Goal: Task Accomplishment & Management: Manage account settings

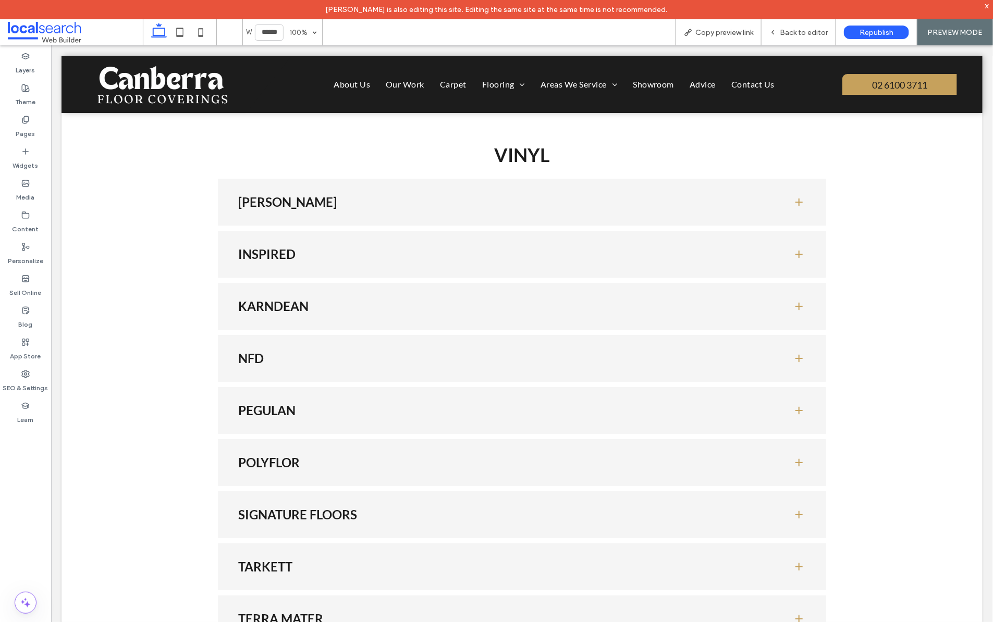
scroll to position [2092, 0]
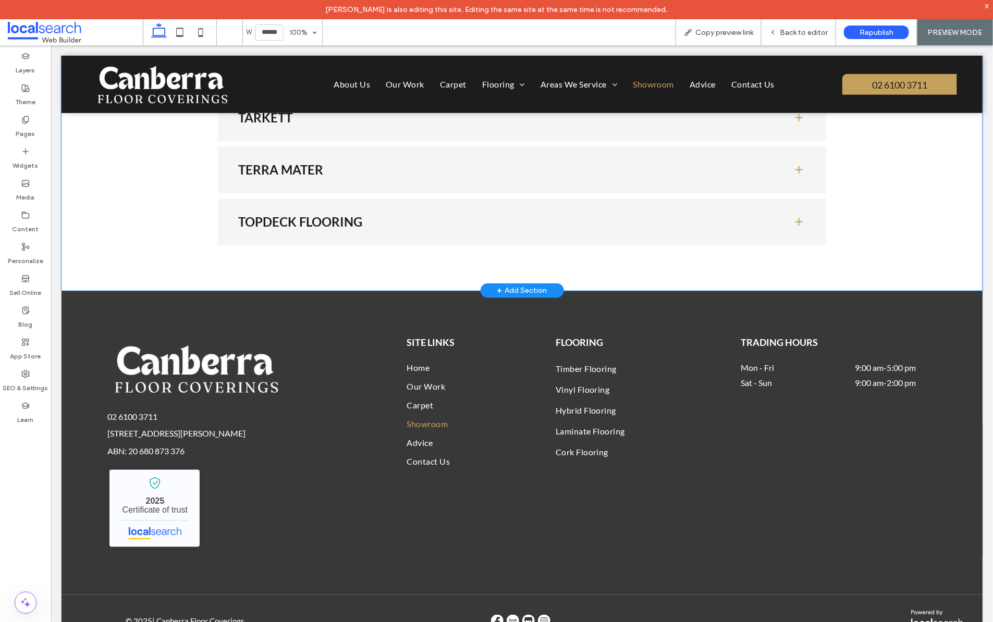
drag, startPoint x: 105, startPoint y: 170, endPoint x: 119, endPoint y: 168, distance: 13.6
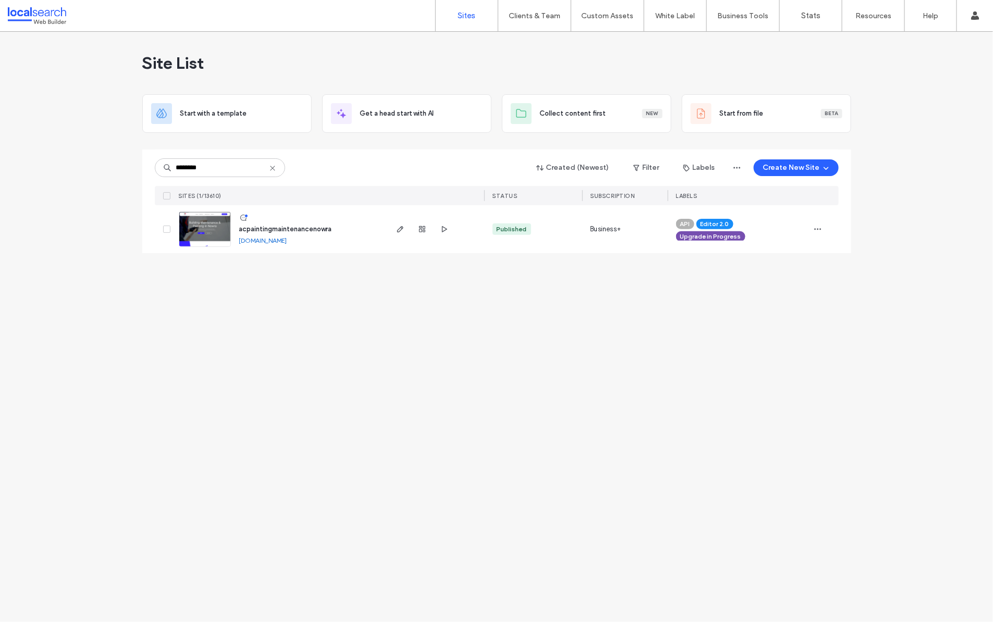
type input "********"
click at [93, 132] on div "Site List Start with a template Get a head start with AI Collect content first …" at bounding box center [496, 327] width 993 height 591
click at [70, 235] on div "Site List Start with a template Get a head start with AI Collect content first …" at bounding box center [496, 327] width 993 height 591
click at [249, 168] on input "********" at bounding box center [220, 167] width 130 height 19
click at [247, 218] on icon at bounding box center [243, 218] width 8 height 8
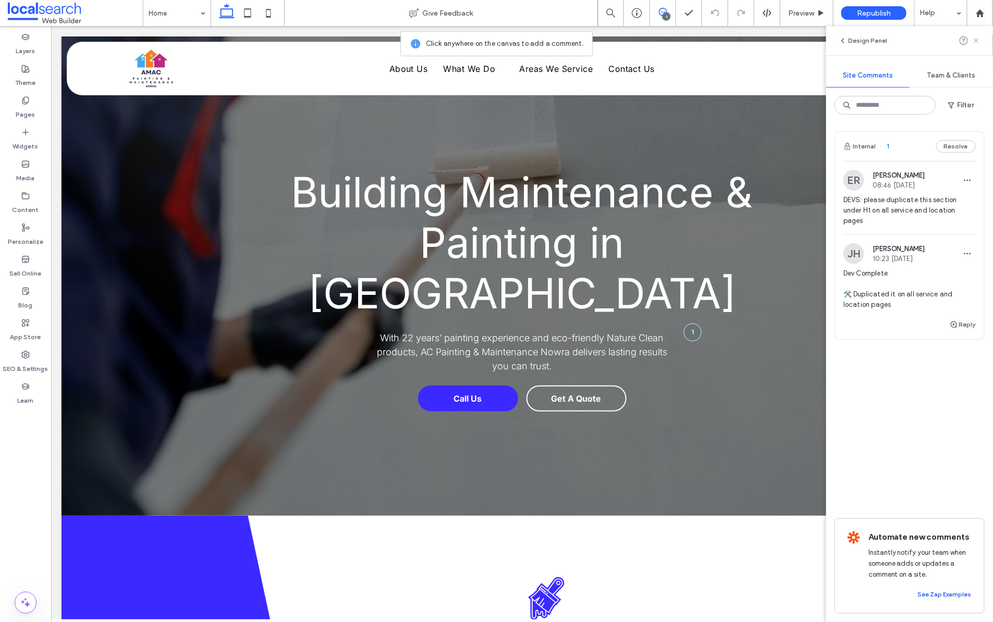
click at [978, 39] on use at bounding box center [976, 40] width 5 height 5
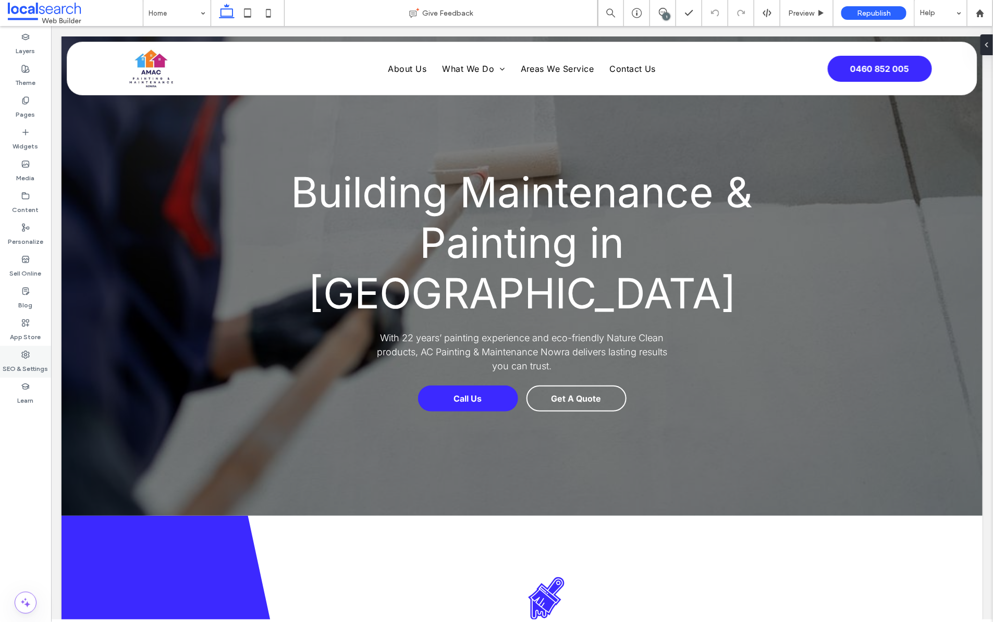
click at [23, 357] on use at bounding box center [25, 354] width 7 height 7
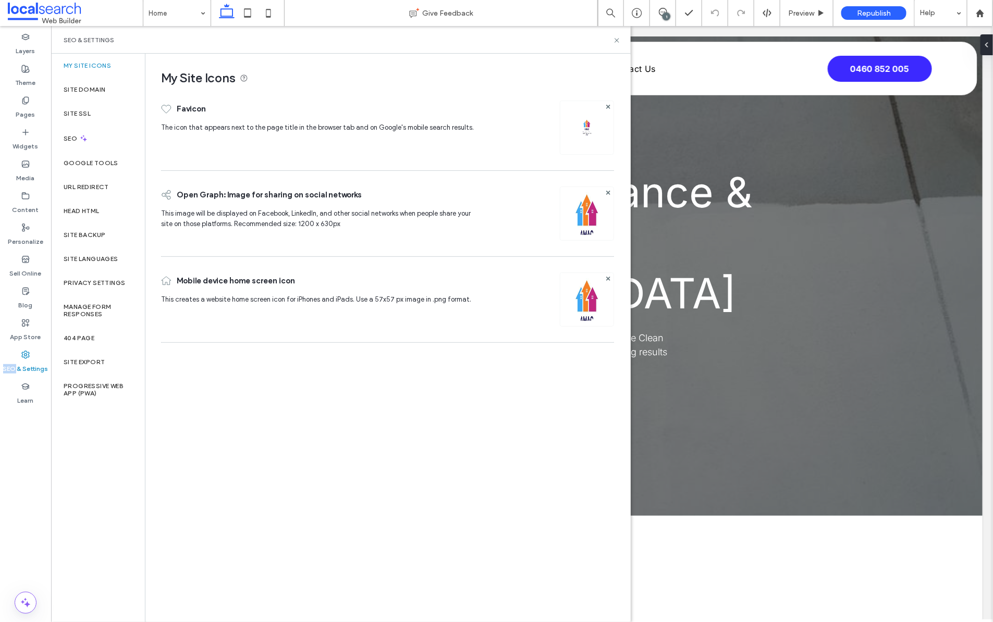
click at [23, 357] on use at bounding box center [25, 354] width 7 height 7
click at [80, 233] on label "Site Backup" at bounding box center [85, 234] width 42 height 7
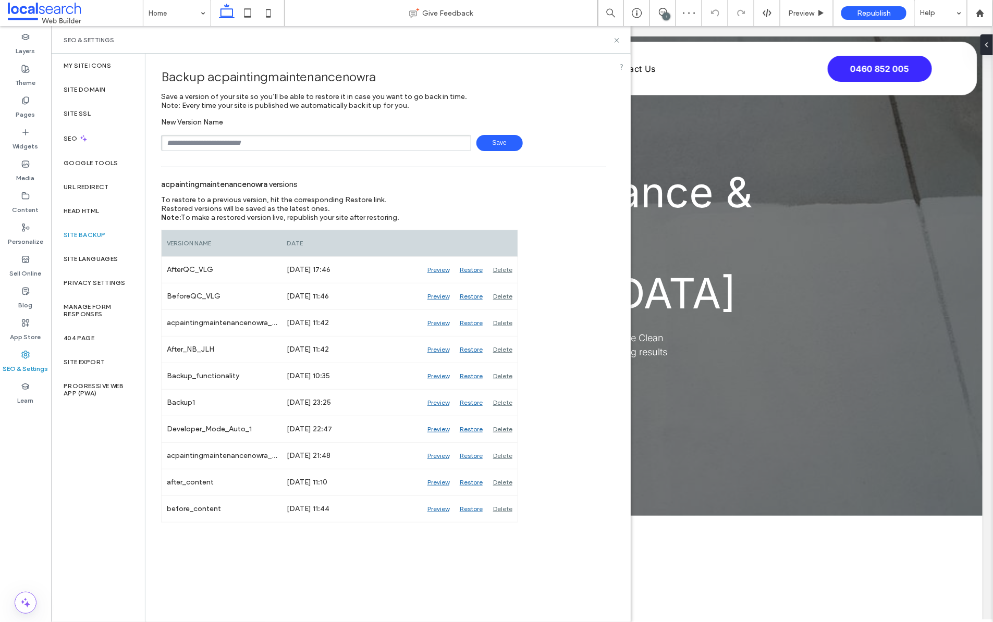
click at [348, 144] on input "text" at bounding box center [316, 143] width 310 height 16
type input "**********"
click at [509, 143] on span "Save" at bounding box center [499, 143] width 46 height 16
click at [68, 142] on label "SEO" at bounding box center [72, 138] width 16 height 7
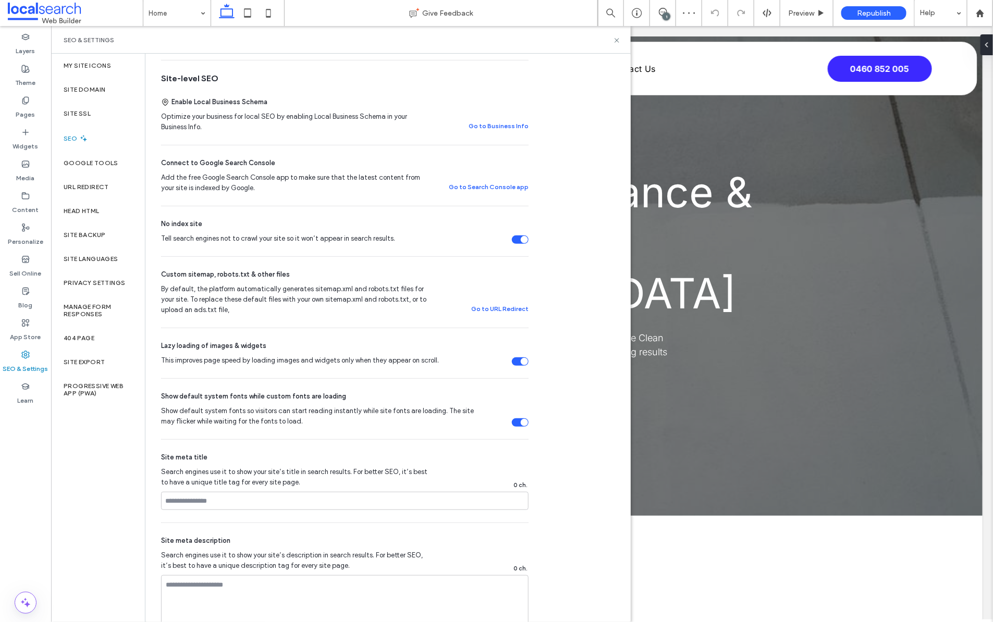
scroll to position [198, 0]
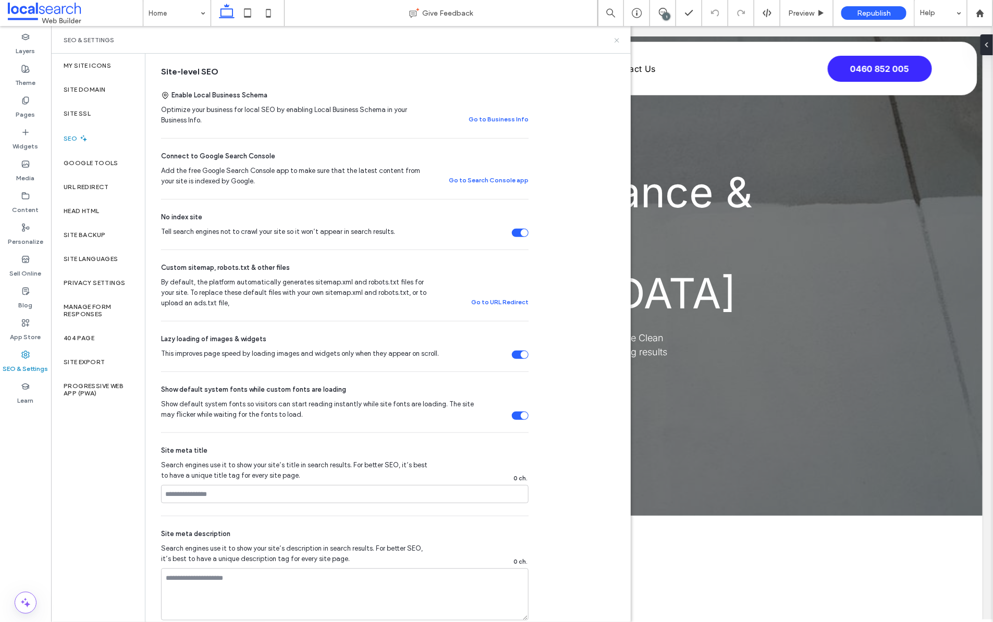
drag, startPoint x: 619, startPoint y: 41, endPoint x: 563, endPoint y: 19, distance: 60.4
click at [619, 41] on icon at bounding box center [617, 40] width 8 height 8
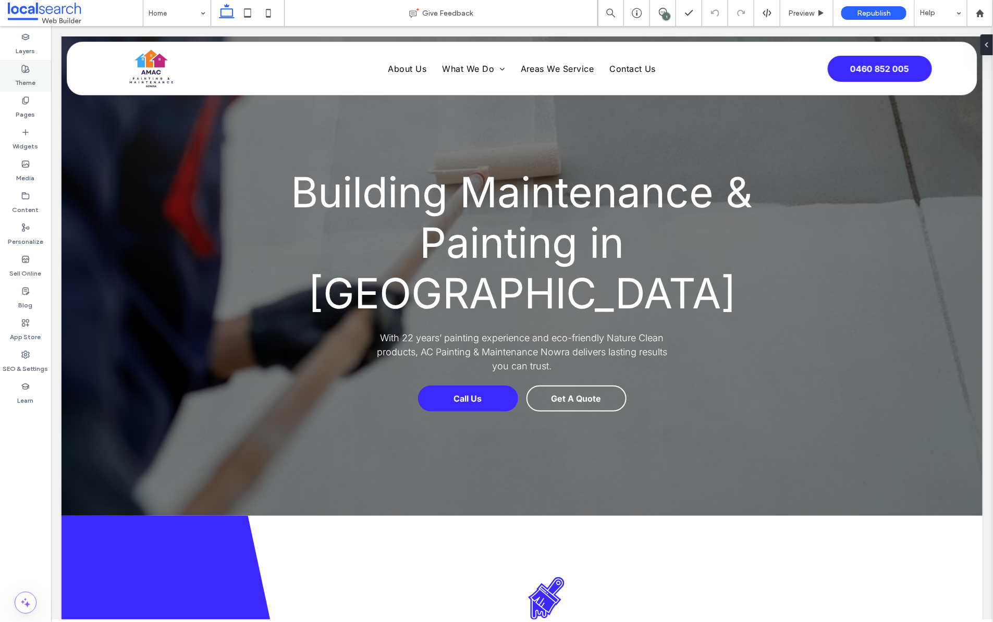
click at [22, 69] on use at bounding box center [25, 68] width 7 height 7
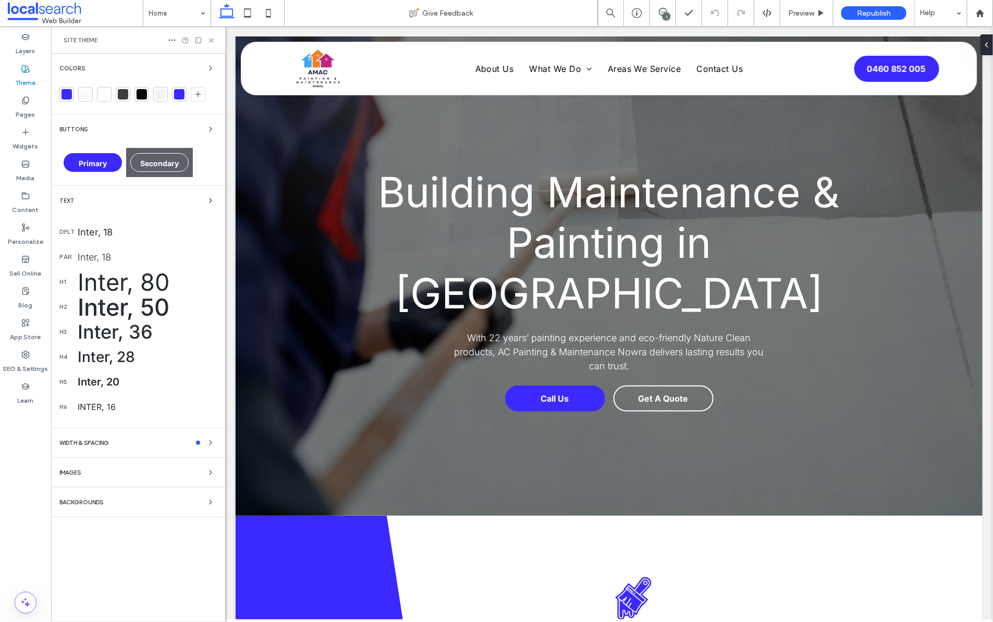
click at [65, 92] on div at bounding box center [67, 94] width 10 height 10
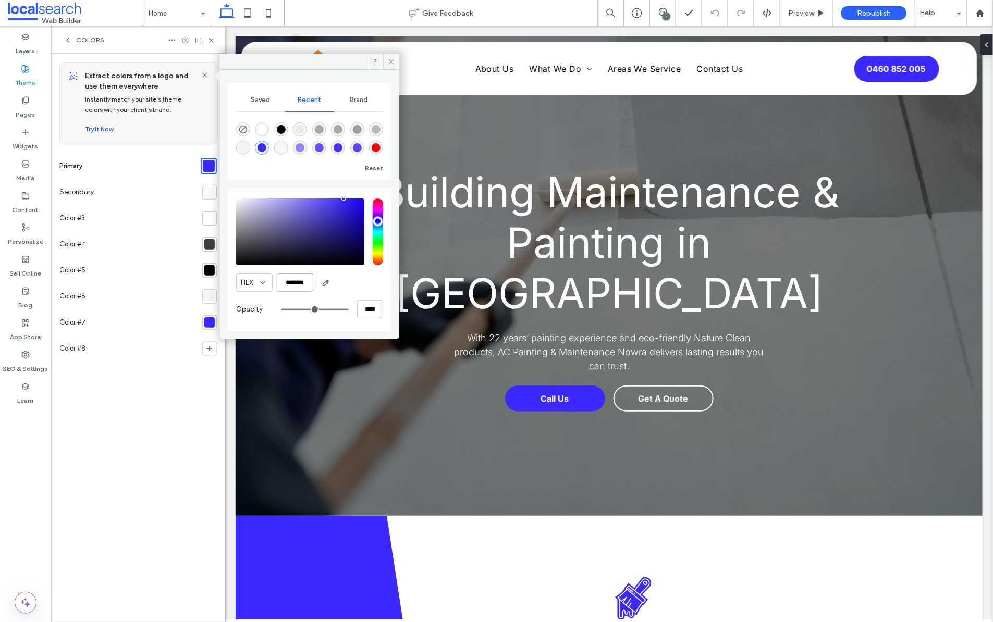
click at [297, 282] on input "*******" at bounding box center [295, 283] width 36 height 18
click at [391, 61] on use at bounding box center [391, 61] width 5 height 5
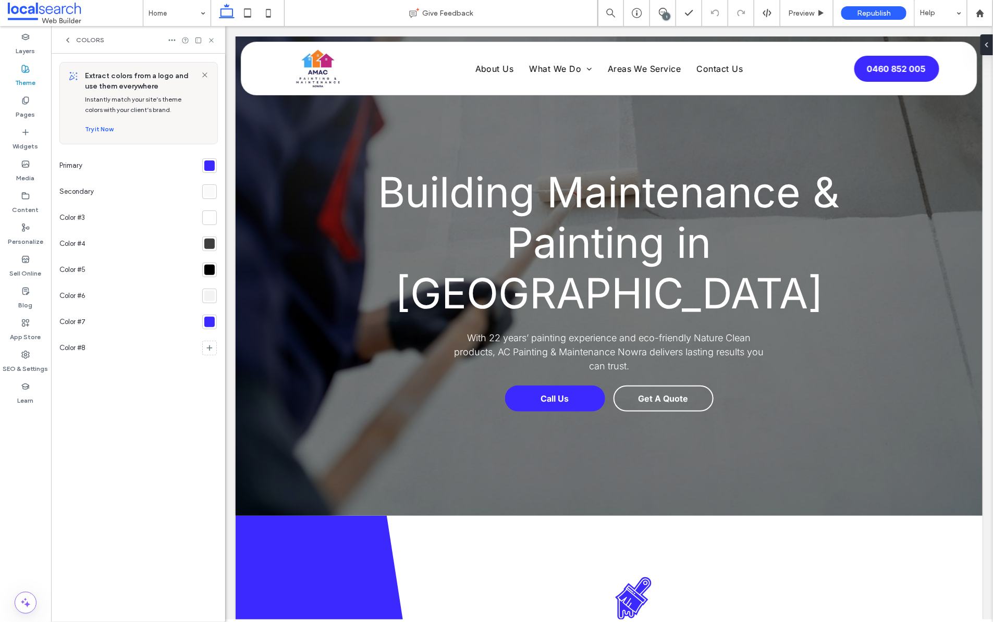
click at [210, 36] on icon at bounding box center [211, 40] width 8 height 8
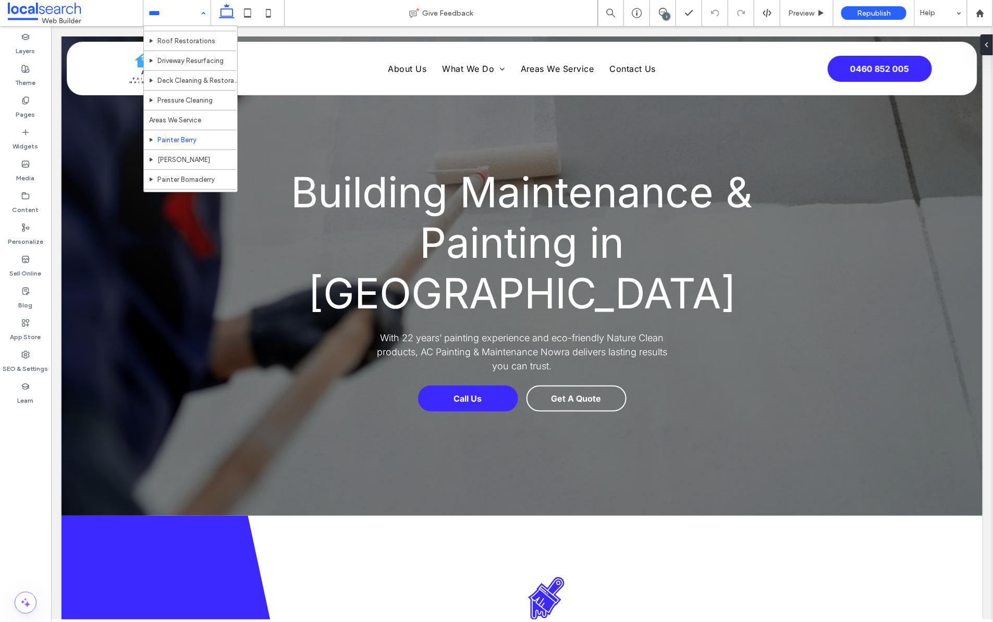
scroll to position [74, 0]
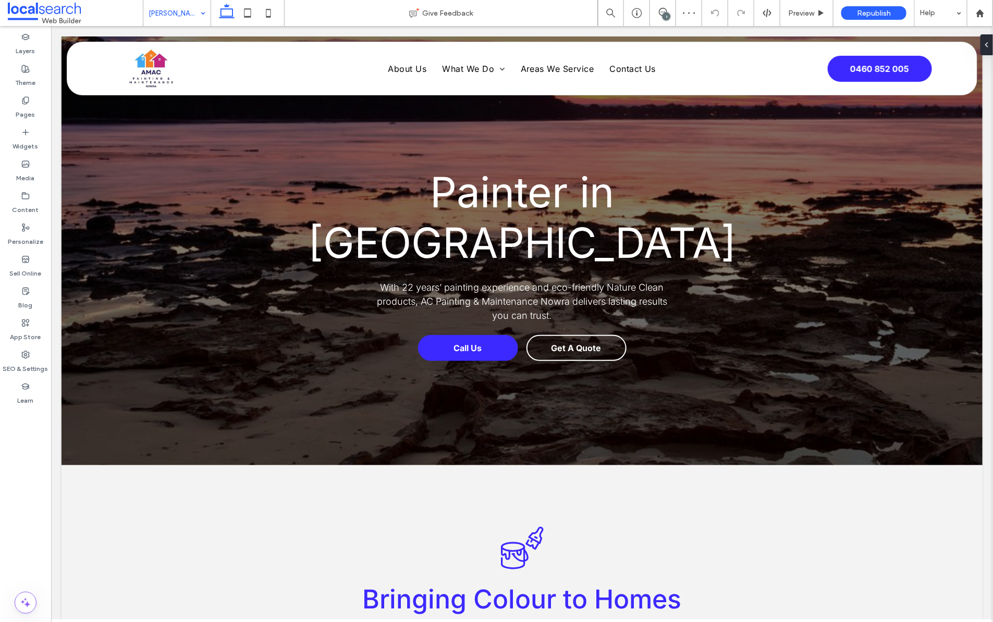
scroll to position [1123, 0]
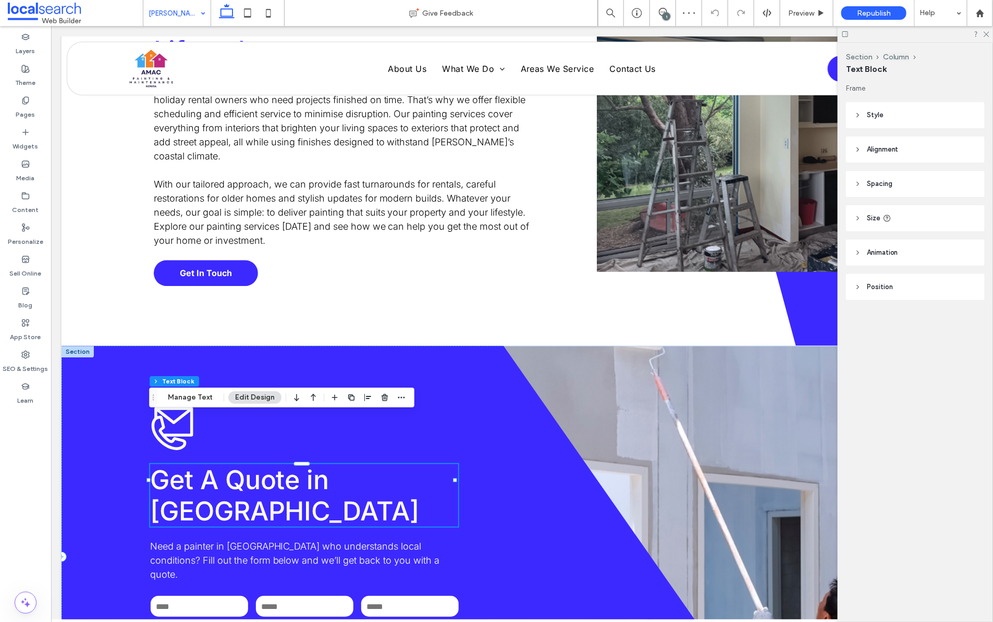
click at [364, 464] on span "Get A Quote in Vicentia" at bounding box center [284, 495] width 269 height 63
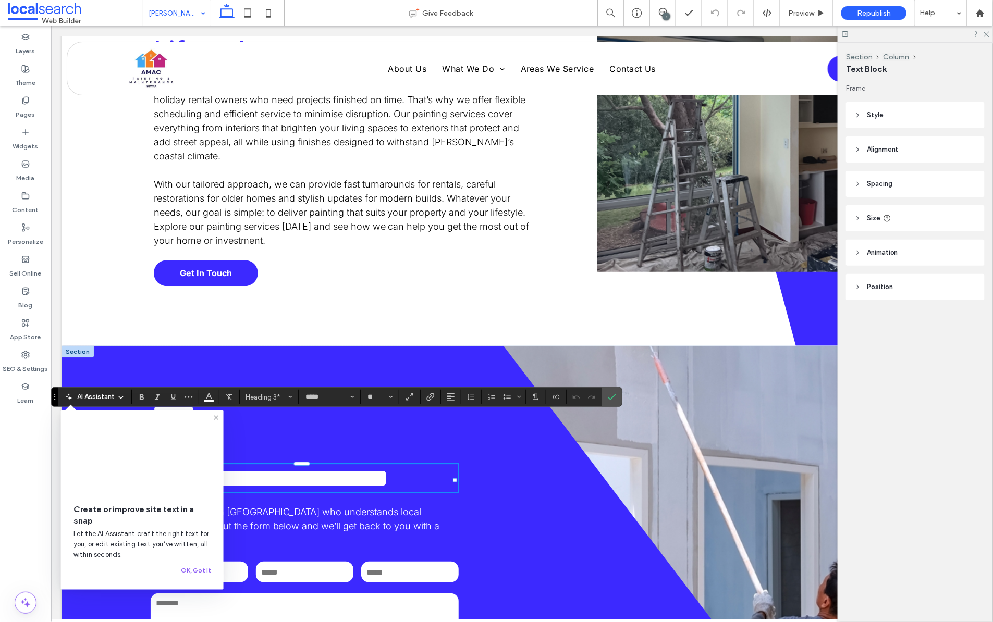
click at [363, 465] on span "**********" at bounding box center [269, 478] width 239 height 26
drag, startPoint x: 616, startPoint y: 398, endPoint x: 532, endPoint y: 317, distance: 116.9
click at [616, 398] on icon "Confirm" at bounding box center [612, 397] width 8 height 8
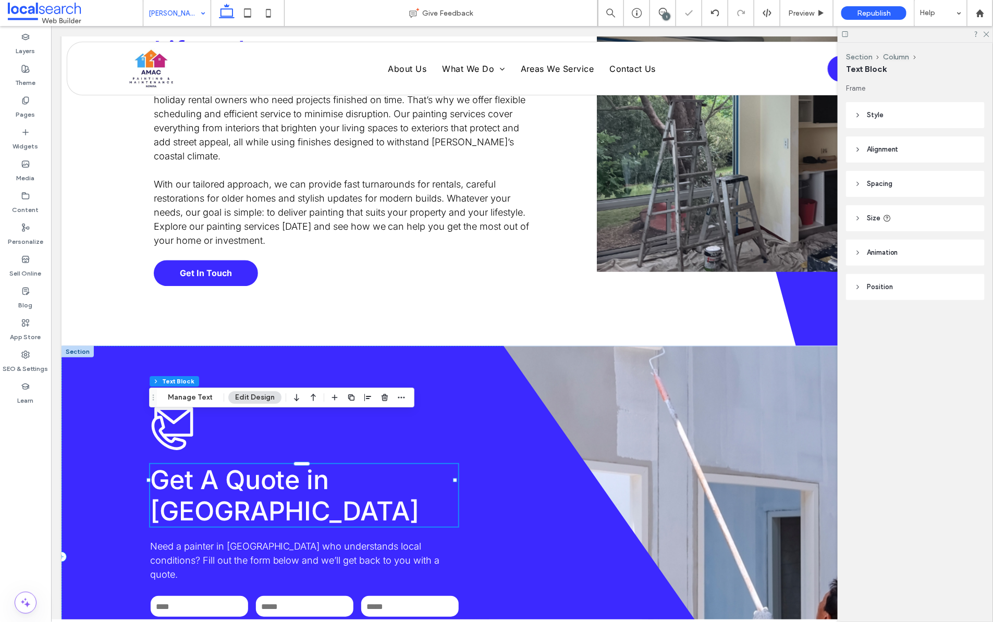
drag, startPoint x: 910, startPoint y: 417, endPoint x: 907, endPoint y: 396, distance: 21.5
click at [911, 417] on div "Section Column Text Block Frame Style Color Image Background color Border *** C…" at bounding box center [915, 333] width 155 height 580
click at [989, 36] on icon at bounding box center [985, 33] width 7 height 7
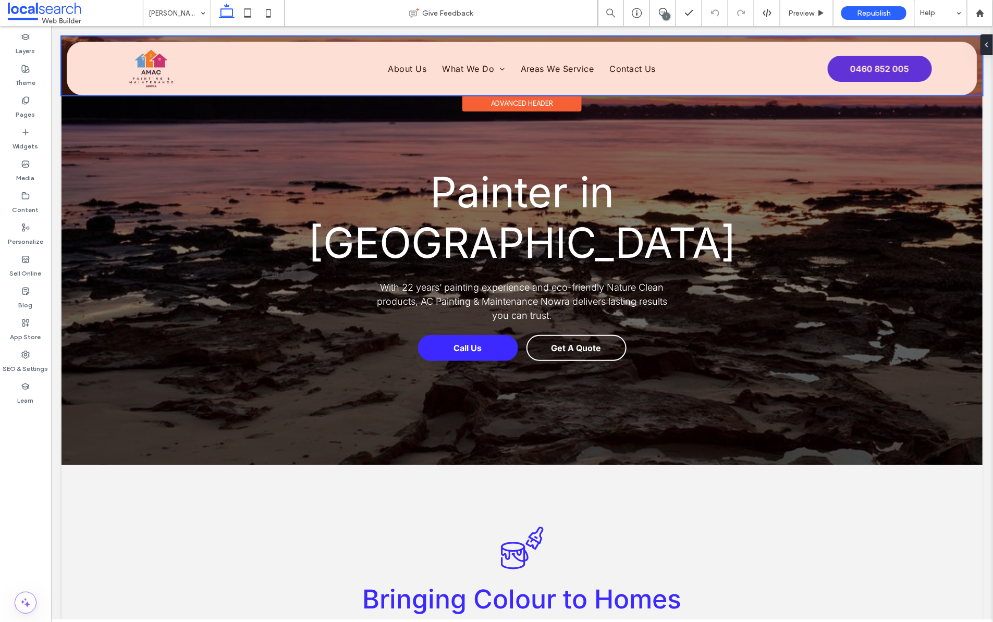
click at [150, 66] on div at bounding box center [521, 65] width 921 height 59
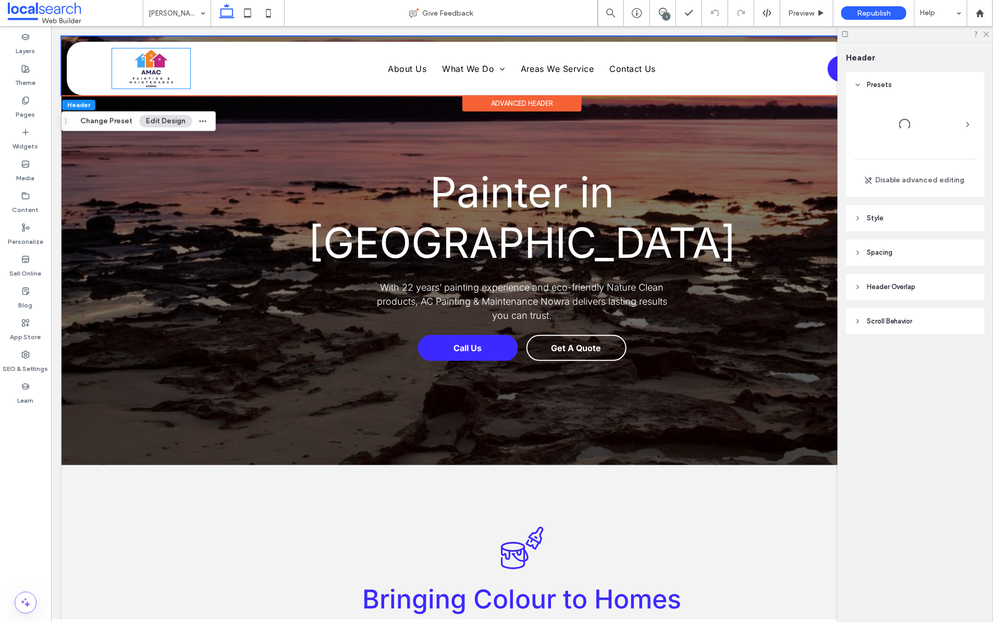
click at [150, 66] on img at bounding box center [151, 68] width 78 height 40
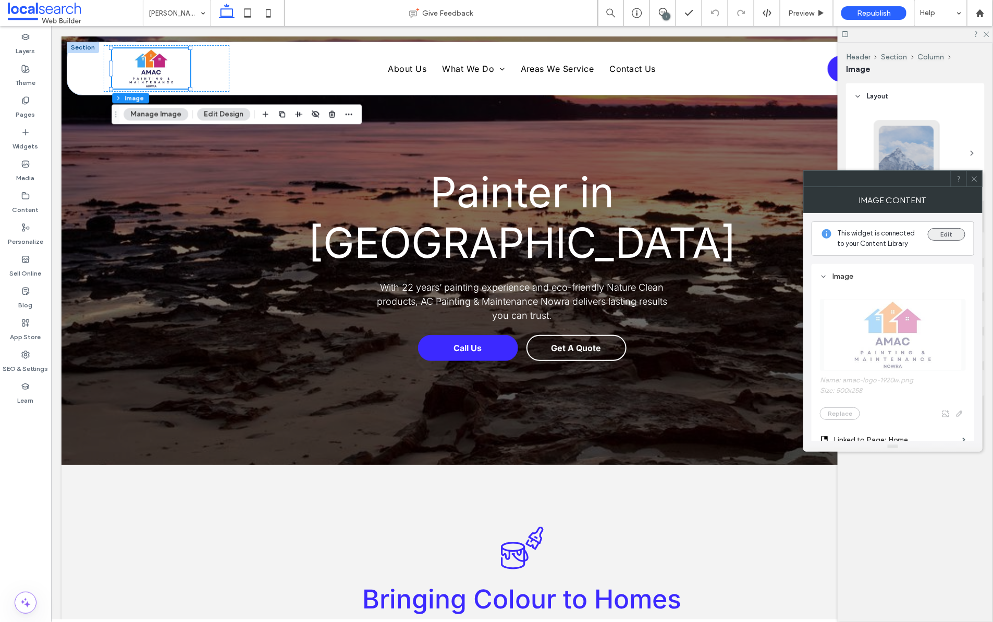
click at [950, 233] on button "Edit" at bounding box center [947, 234] width 38 height 13
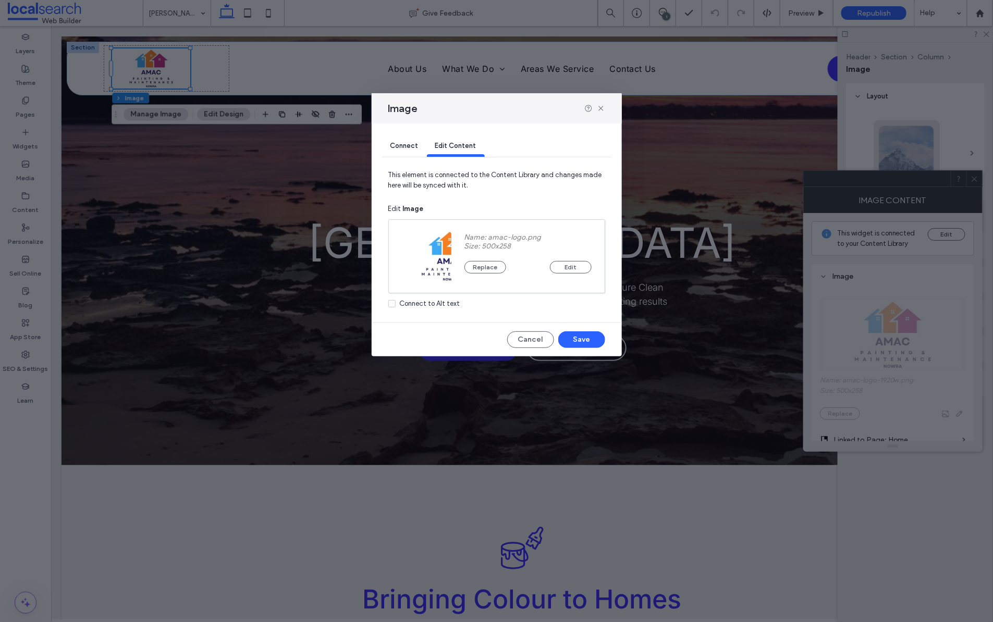
click at [606, 106] on div "Image" at bounding box center [497, 108] width 250 height 30
click at [593, 106] on div at bounding box center [594, 108] width 21 height 8
click at [599, 107] on use at bounding box center [600, 108] width 5 height 5
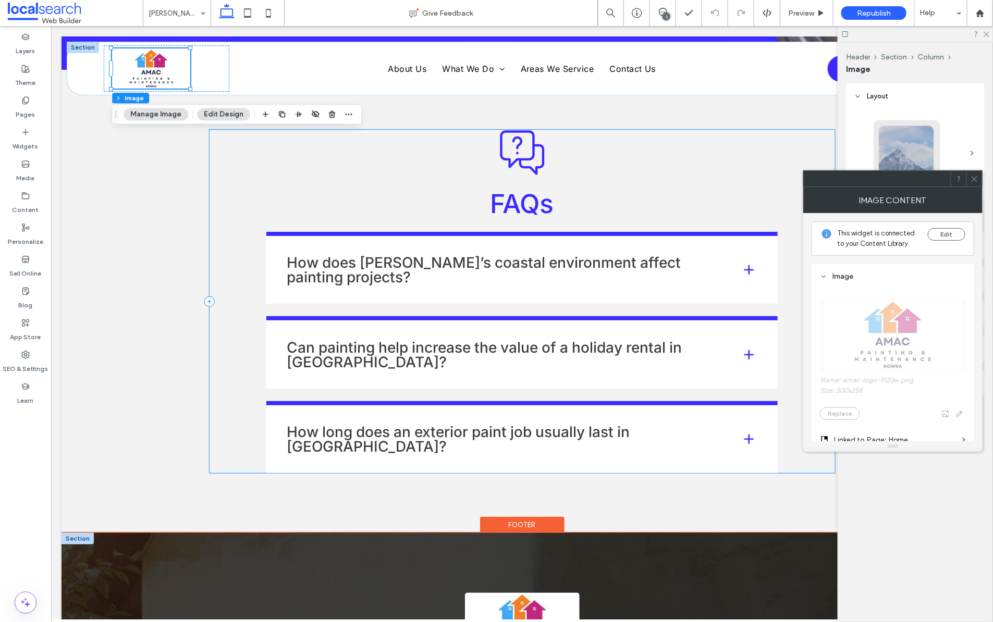
scroll to position [2081, 0]
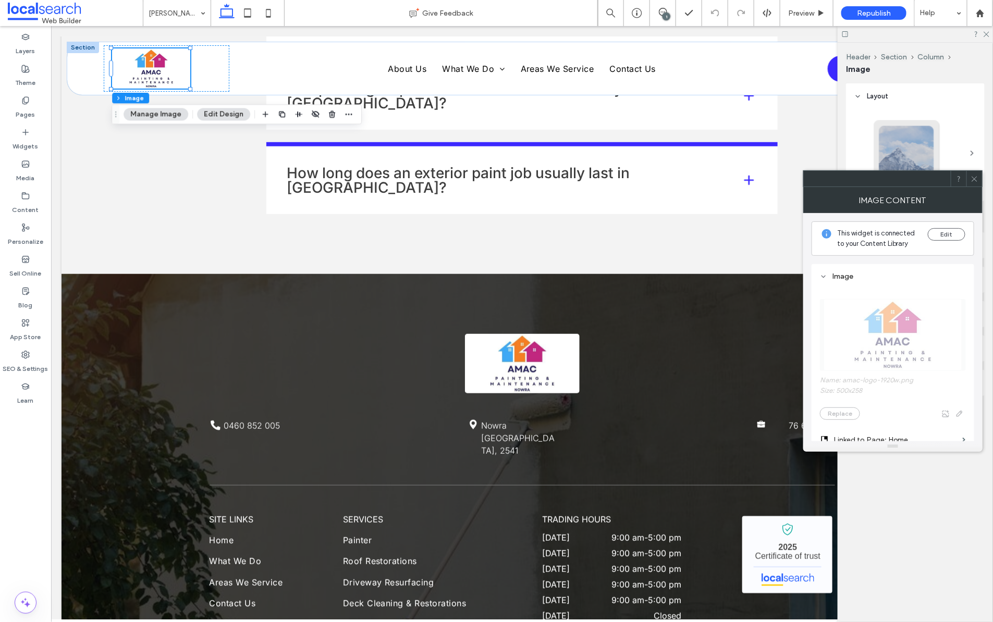
click at [974, 178] on icon at bounding box center [975, 179] width 8 height 8
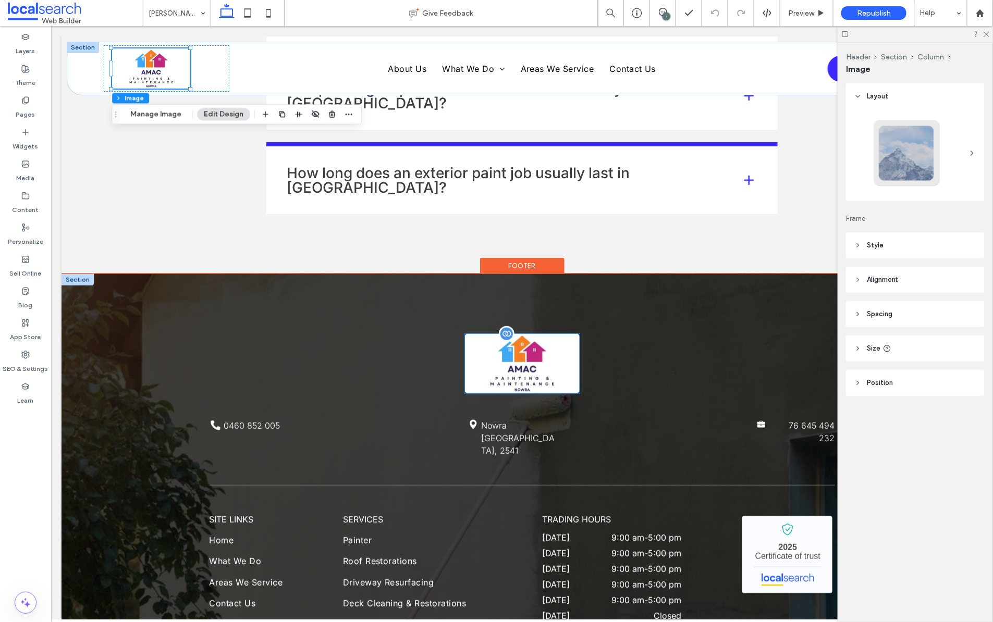
click at [578, 334] on div "Phone Icon 0460 852 005 Pin Icon Nowra NSW, 2541 ABN Icon 76 645 494 232 SITE L…" at bounding box center [521, 527] width 625 height 387
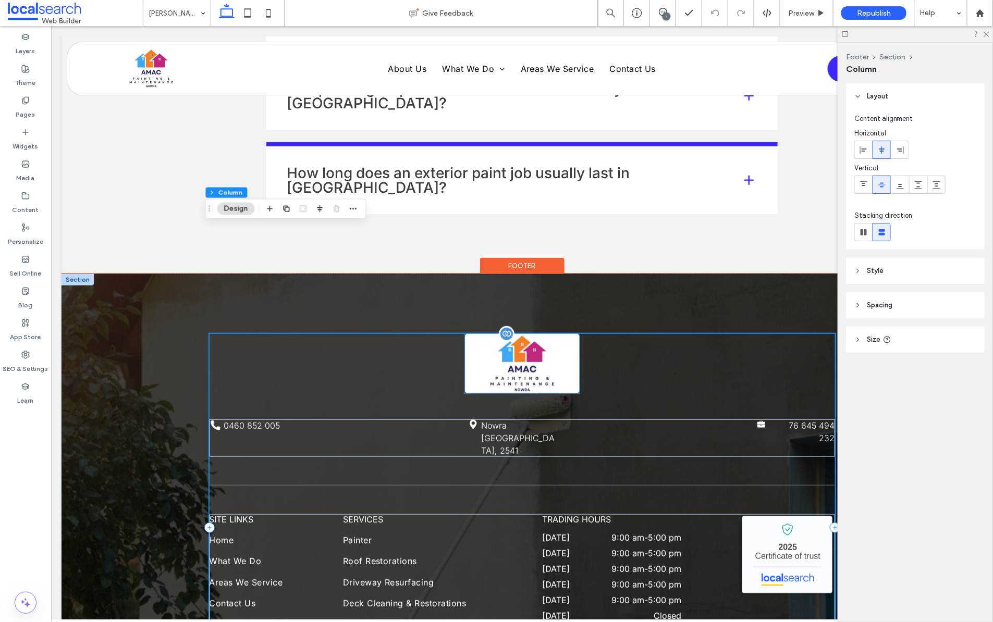
click at [506, 334] on img at bounding box center [521, 363] width 115 height 59
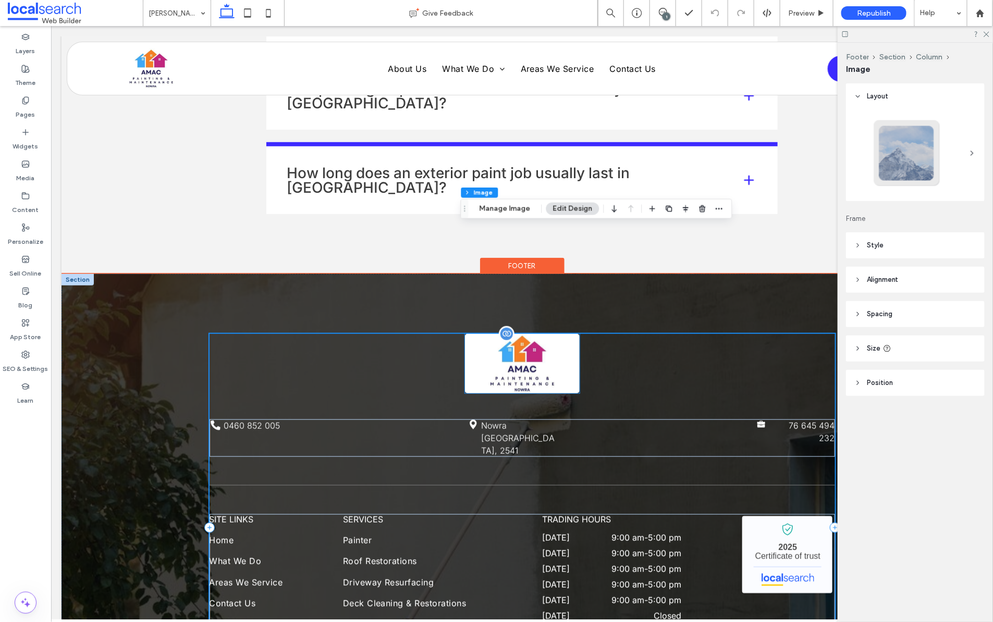
type input "*"
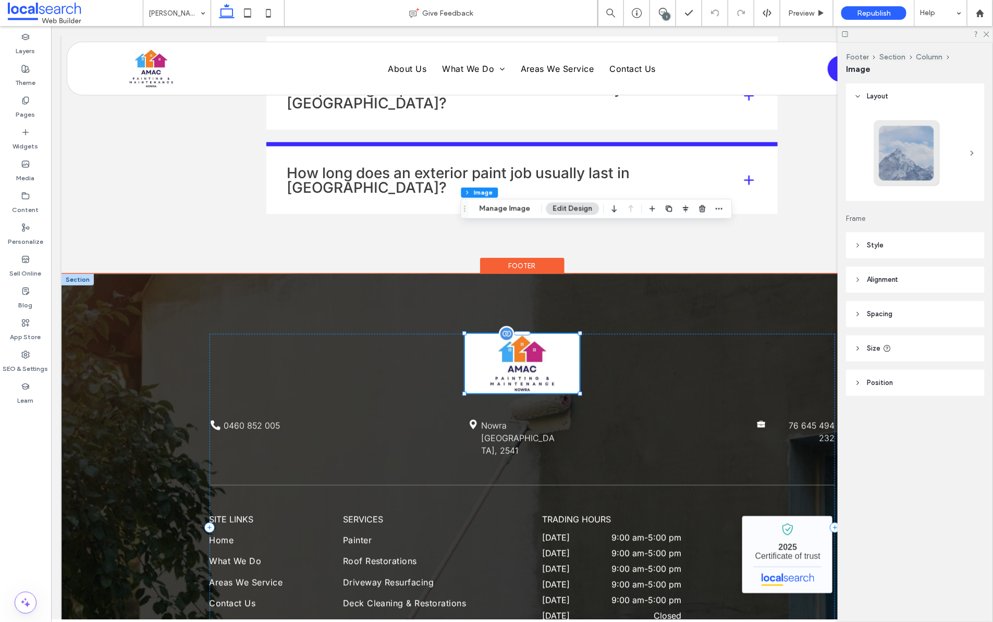
click at [506, 334] on img at bounding box center [521, 363] width 115 height 59
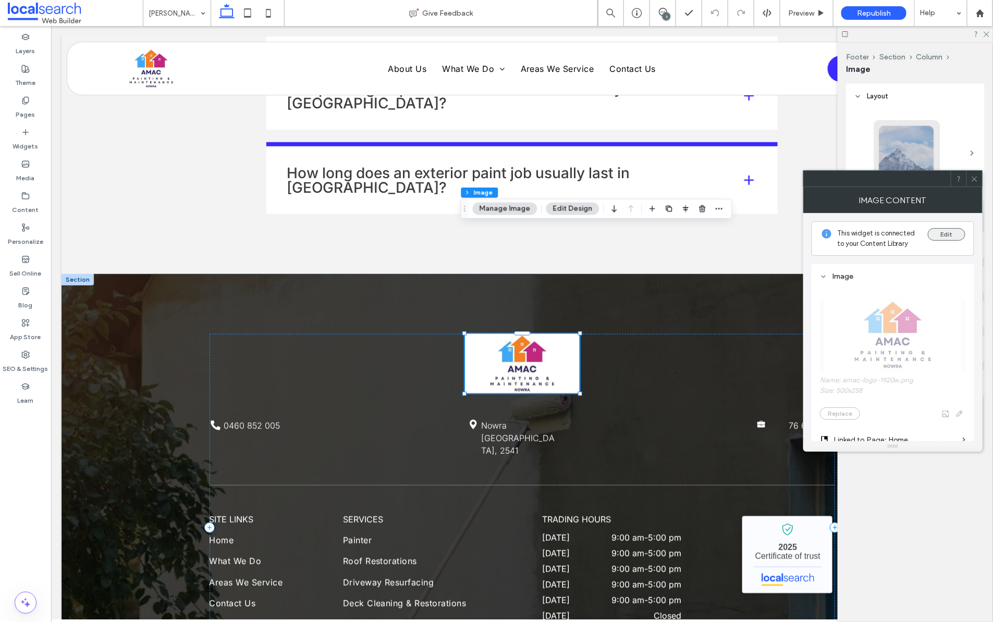
click at [947, 234] on button "Edit" at bounding box center [947, 234] width 38 height 13
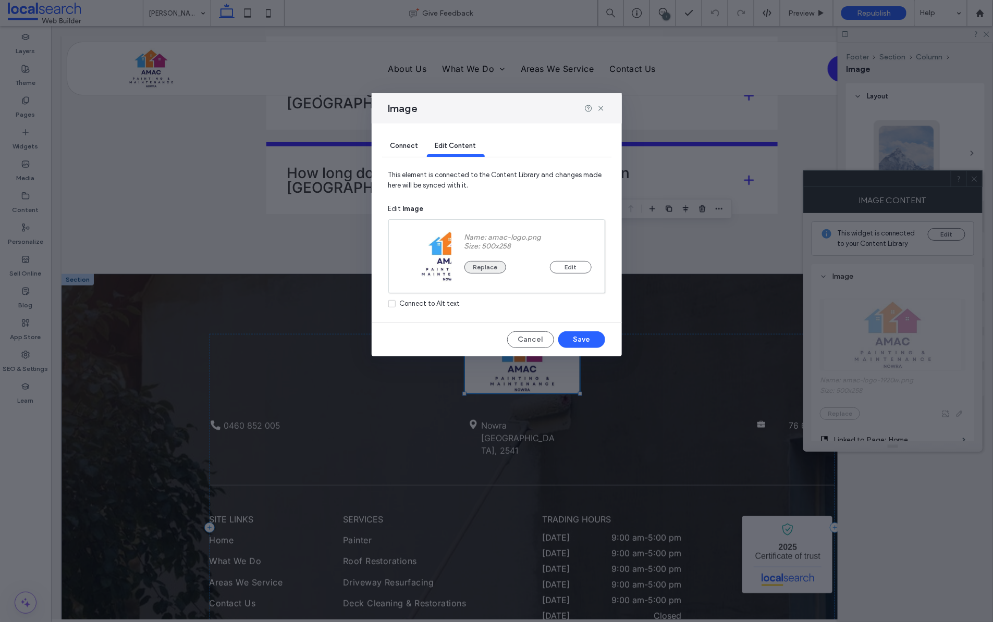
click at [487, 265] on button "Replace" at bounding box center [485, 267] width 42 height 13
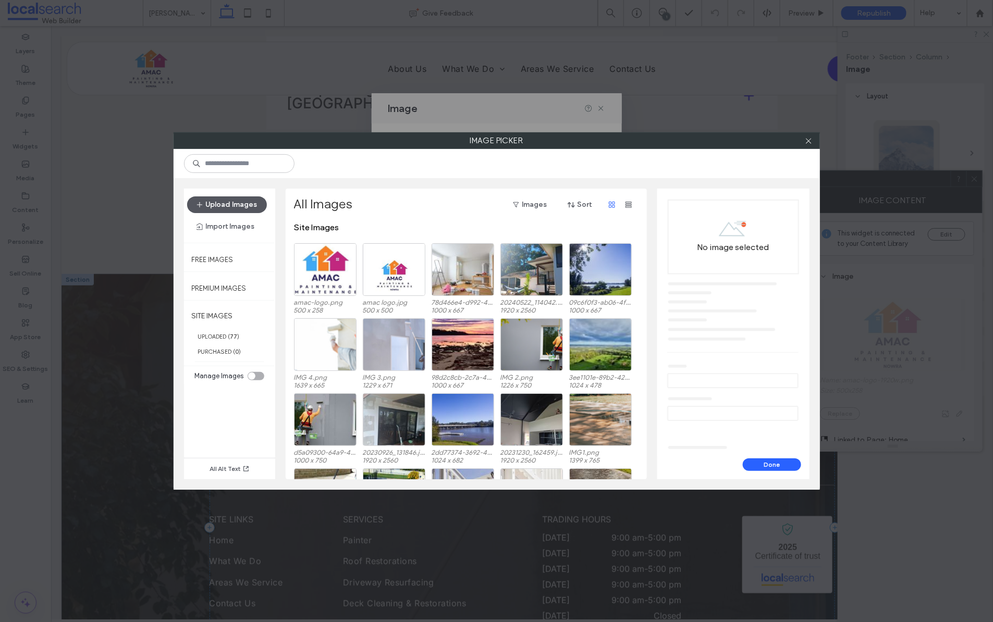
click at [221, 207] on button "Upload Images" at bounding box center [227, 204] width 80 height 17
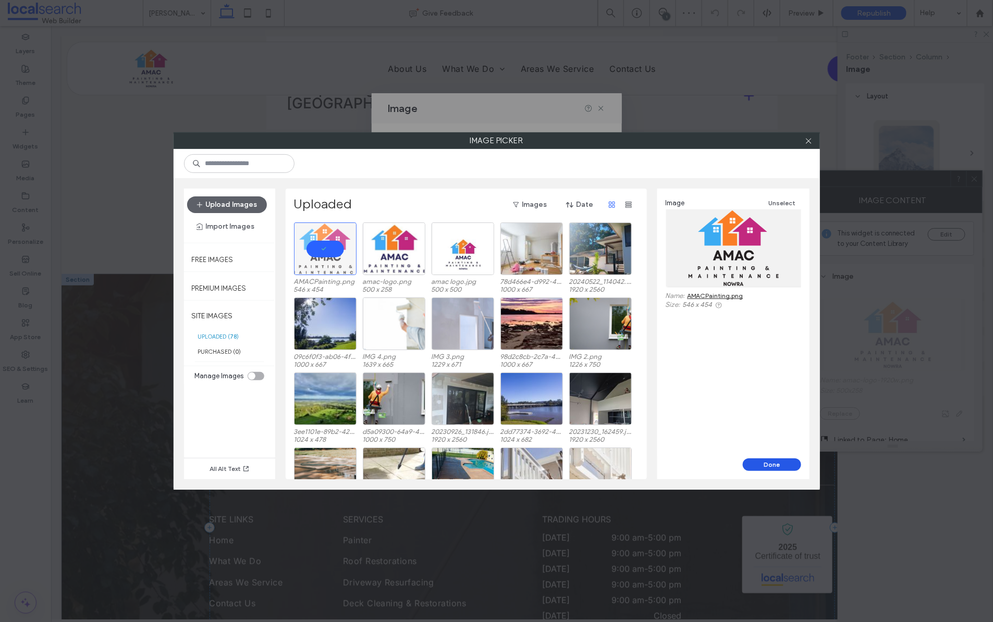
click at [765, 461] on button "Done" at bounding box center [772, 465] width 58 height 13
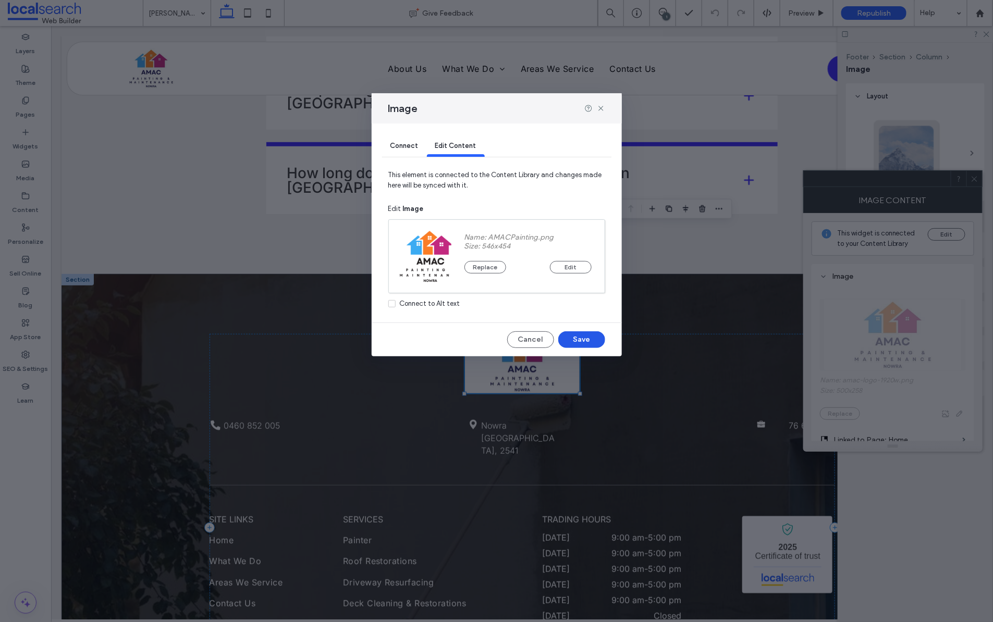
click at [588, 344] on button "Save" at bounding box center [581, 339] width 47 height 17
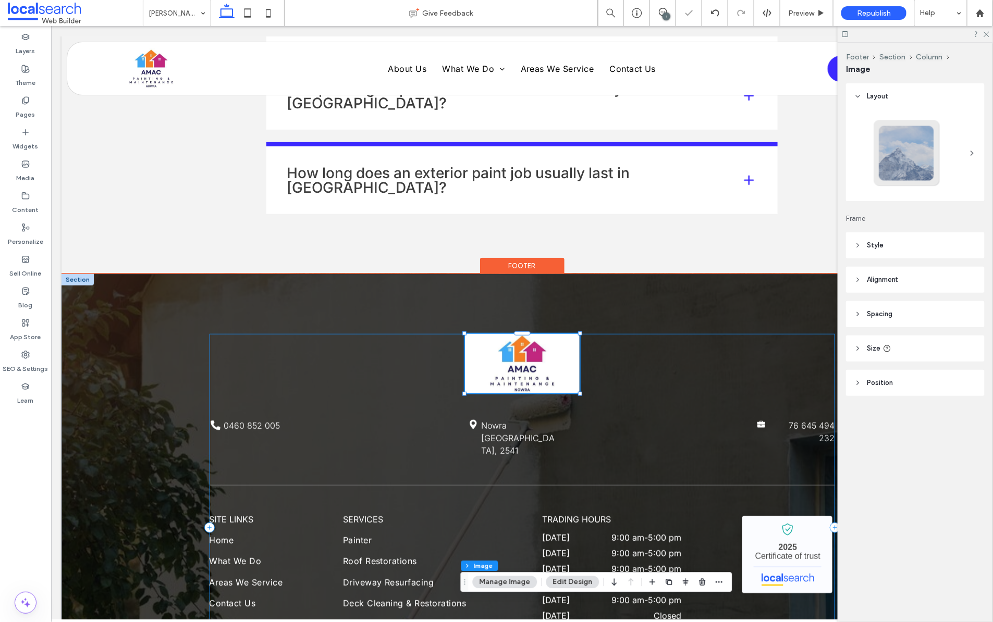
type input "*"
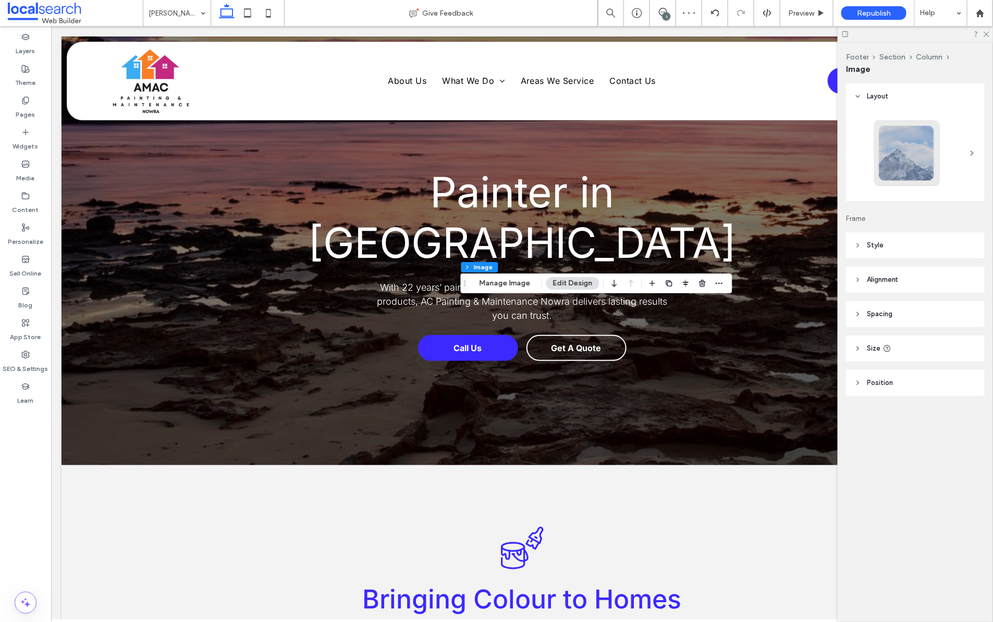
scroll to position [2006, 0]
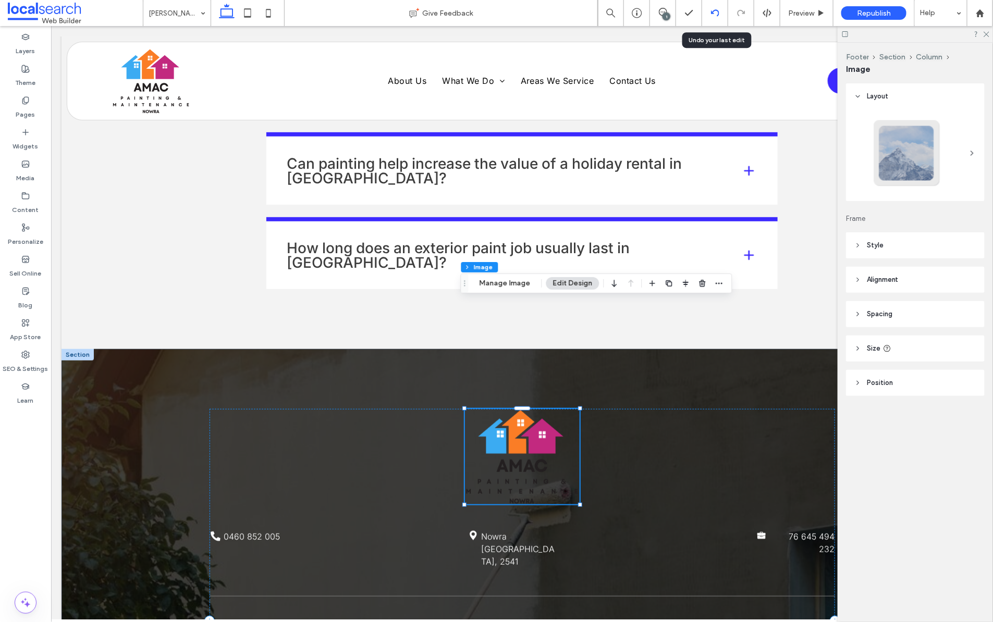
click at [717, 10] on use at bounding box center [714, 12] width 8 height 7
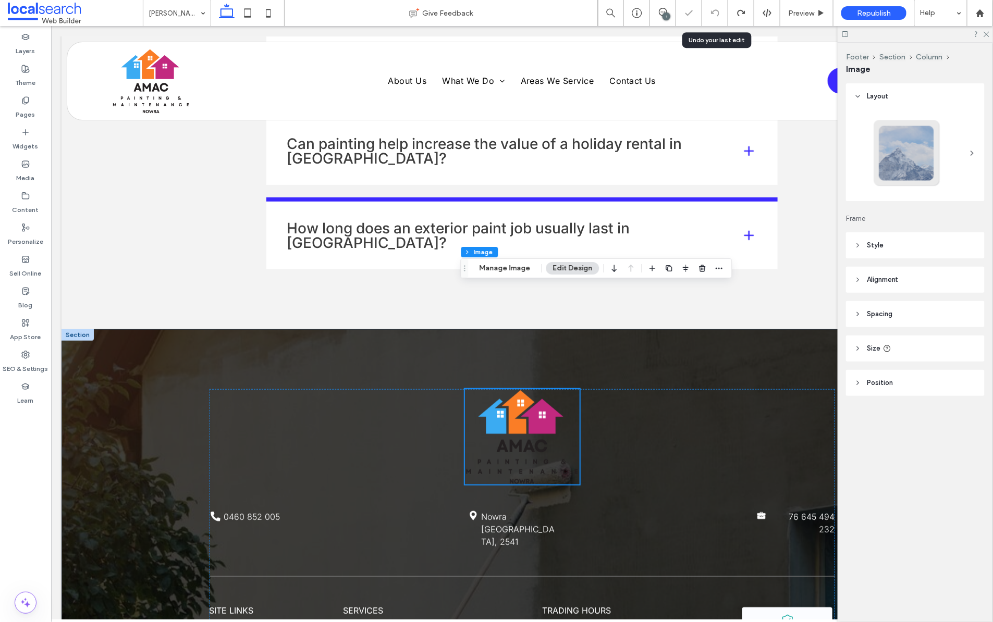
scroll to position [2035, 0]
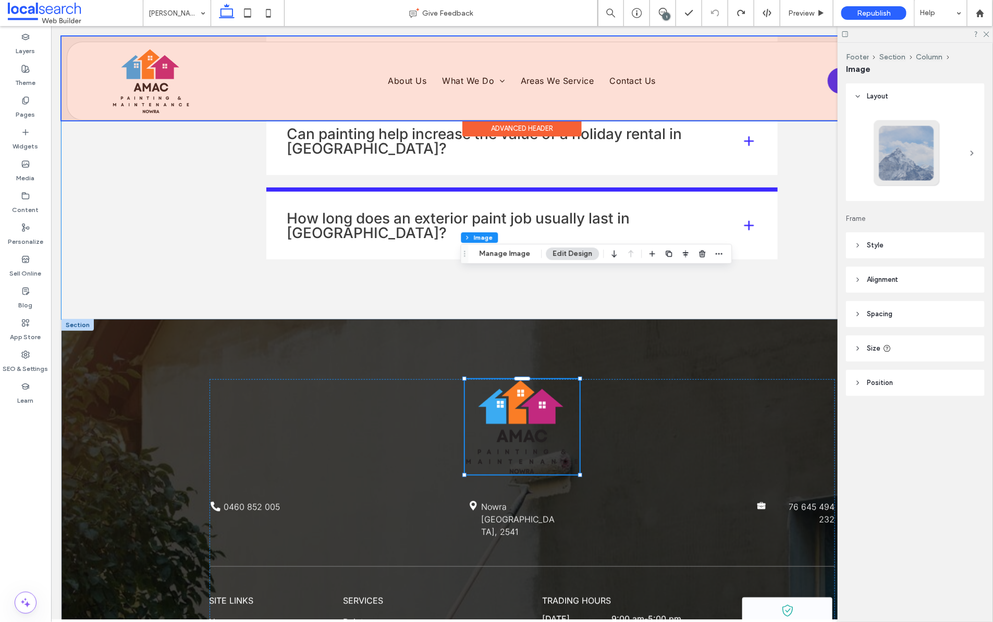
drag, startPoint x: 210, startPoint y: 162, endPoint x: 154, endPoint y: 56, distance: 119.1
click at [211, 161] on div "FAQ Icon FAQs How does Vincentia’s coastal environment affect painting projects…" at bounding box center [521, 87] width 625 height 463
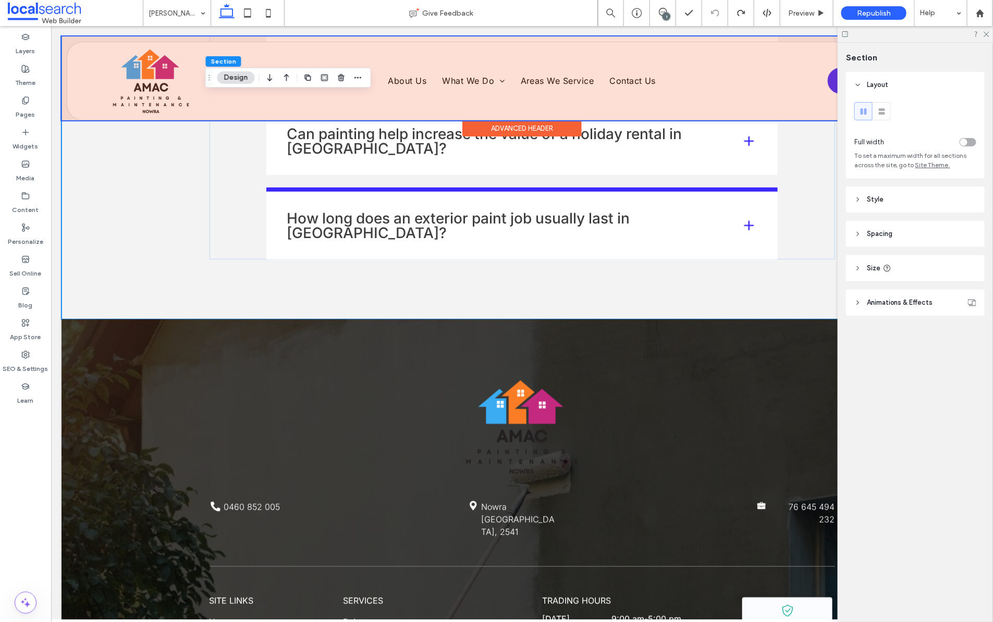
click at [145, 71] on div at bounding box center [521, 78] width 921 height 84
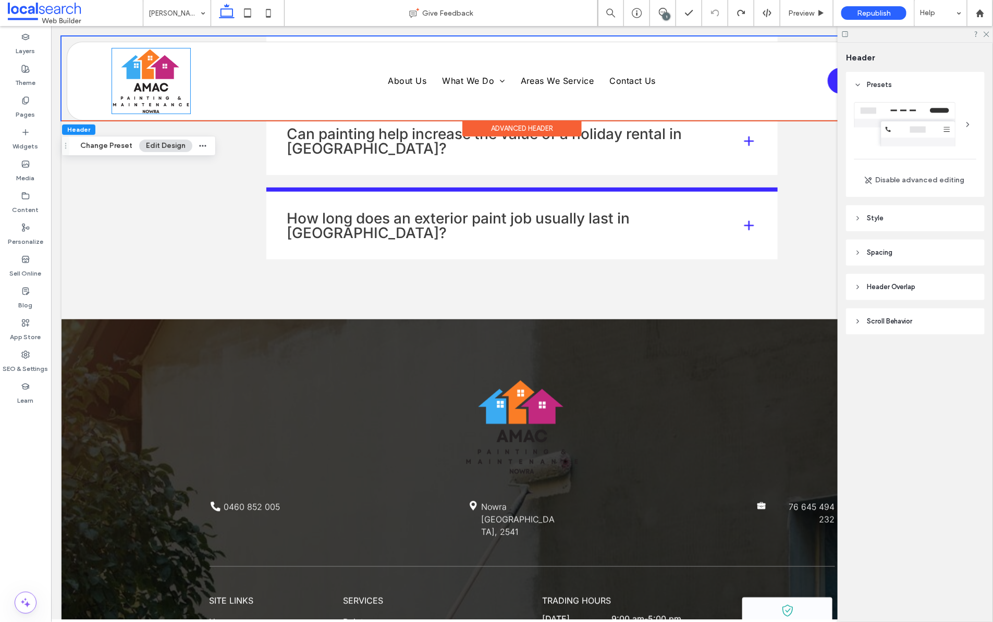
click at [145, 71] on img at bounding box center [151, 80] width 78 height 65
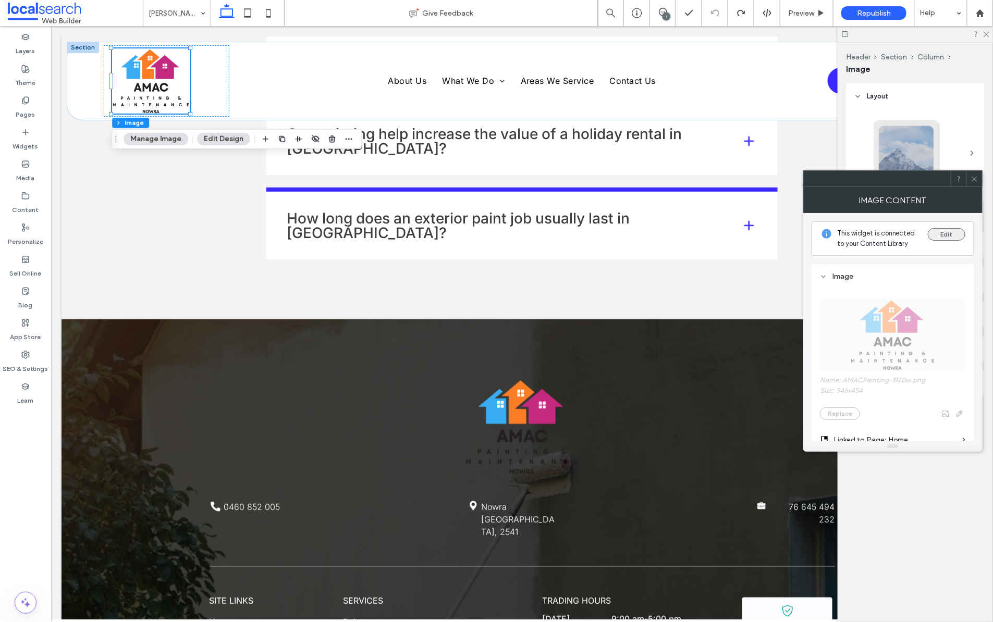
click at [945, 232] on button "Edit" at bounding box center [947, 234] width 38 height 13
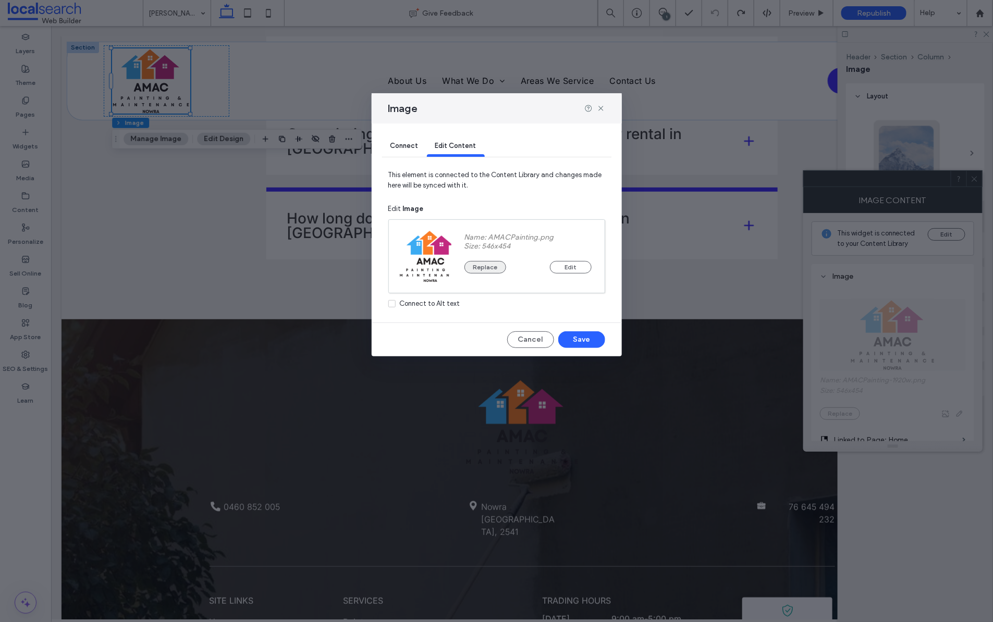
click at [484, 271] on button "Replace" at bounding box center [485, 267] width 42 height 13
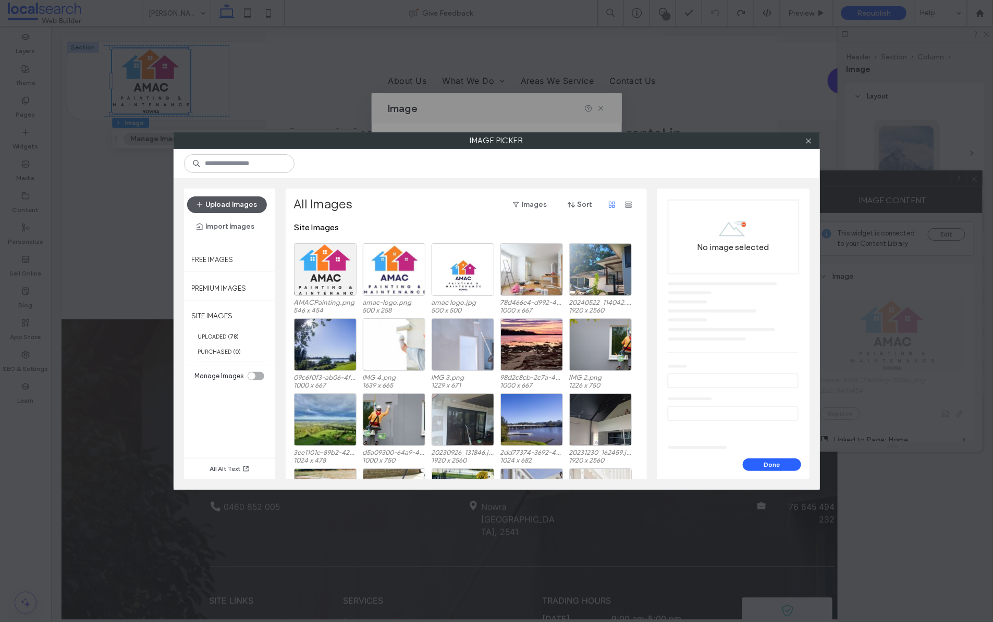
click at [221, 205] on button "Upload Images" at bounding box center [227, 204] width 80 height 17
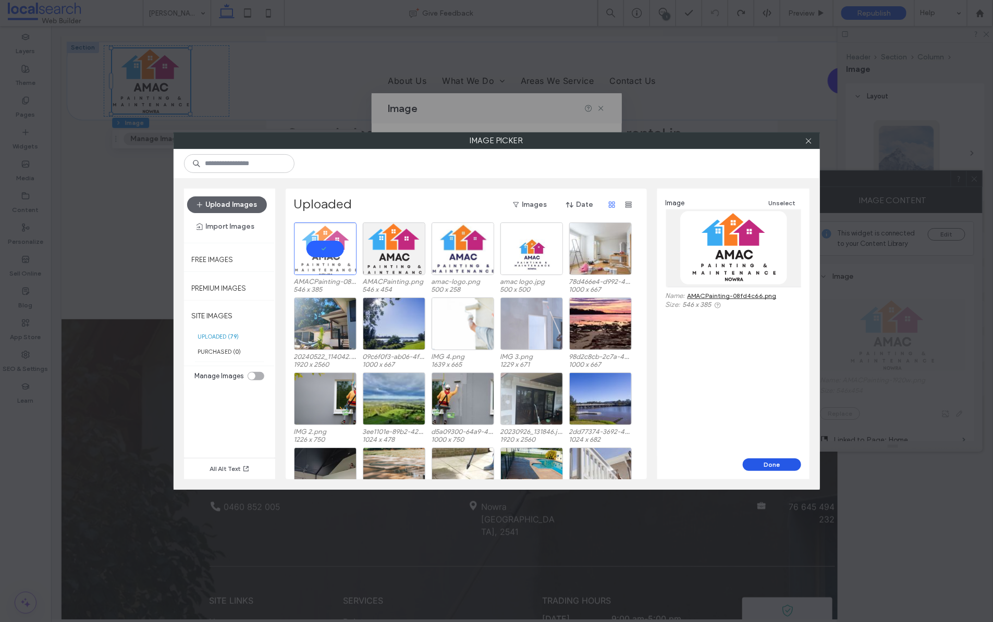
click at [777, 466] on button "Done" at bounding box center [772, 465] width 58 height 13
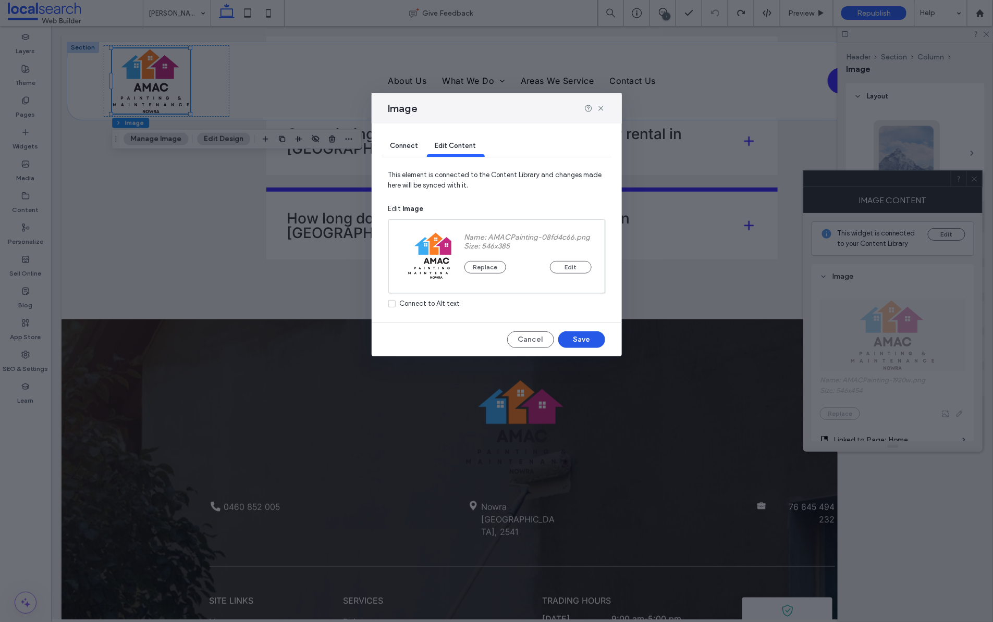
click at [575, 343] on button "Save" at bounding box center [581, 339] width 47 height 17
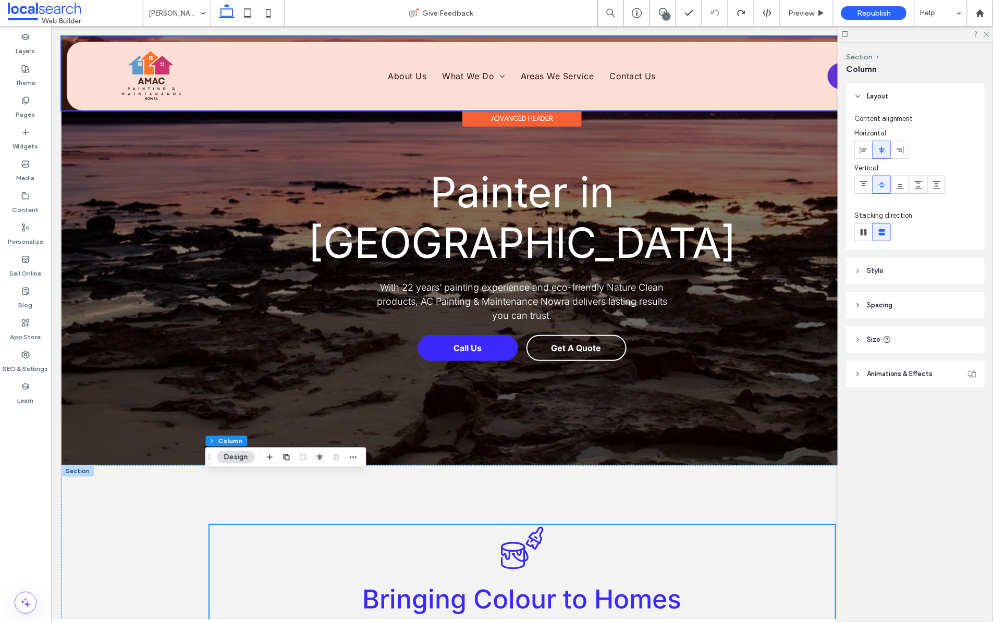
scroll to position [0, 0]
click at [162, 85] on div at bounding box center [521, 73] width 921 height 74
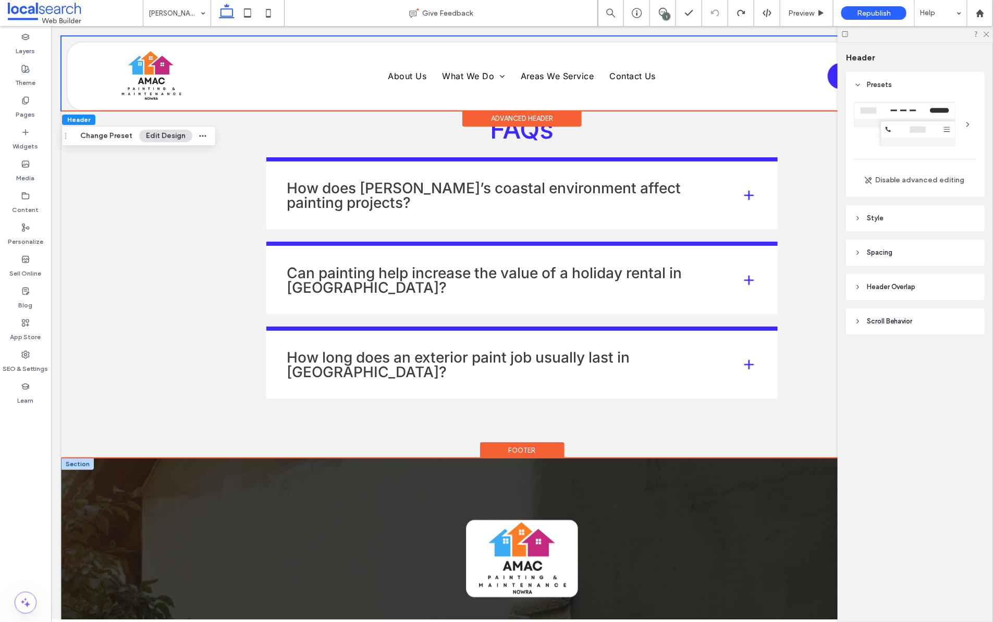
scroll to position [1899, 0]
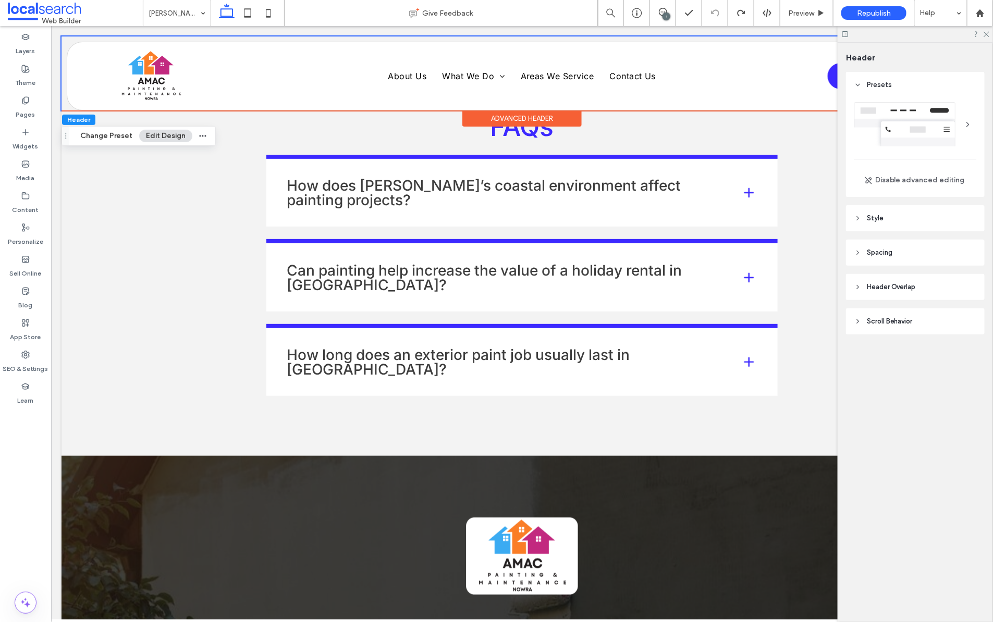
click at [939, 386] on div "Header Presets Disable advanced editing Style Color Image Background color Ther…" at bounding box center [915, 333] width 155 height 580
drag, startPoint x: 987, startPoint y: 33, endPoint x: 935, endPoint y: 7, distance: 58.3
click at [987, 33] on icon at bounding box center [985, 33] width 7 height 7
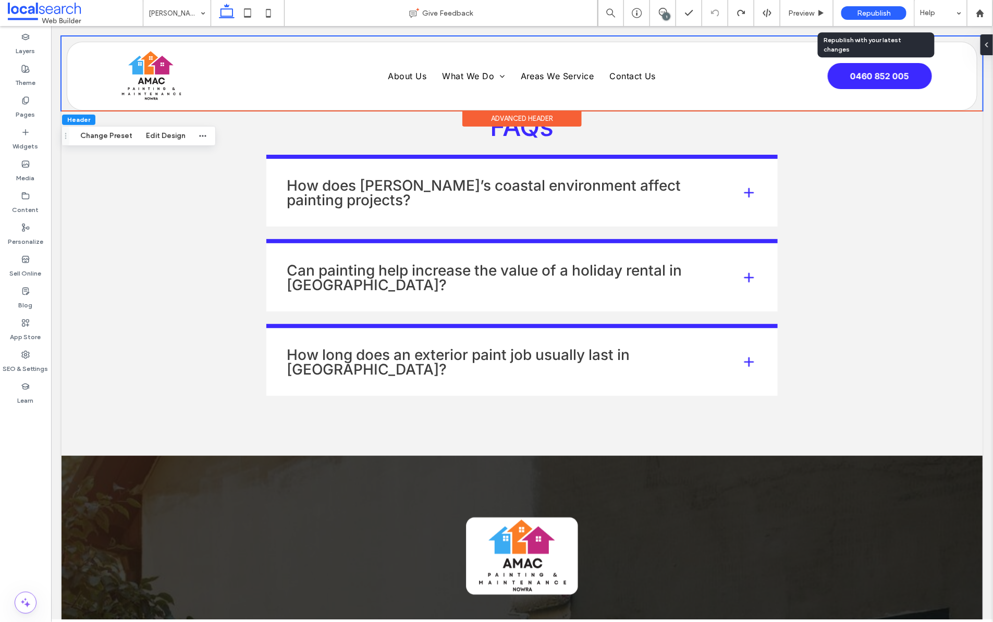
click at [856, 16] on div "Republish" at bounding box center [873, 13] width 65 height 14
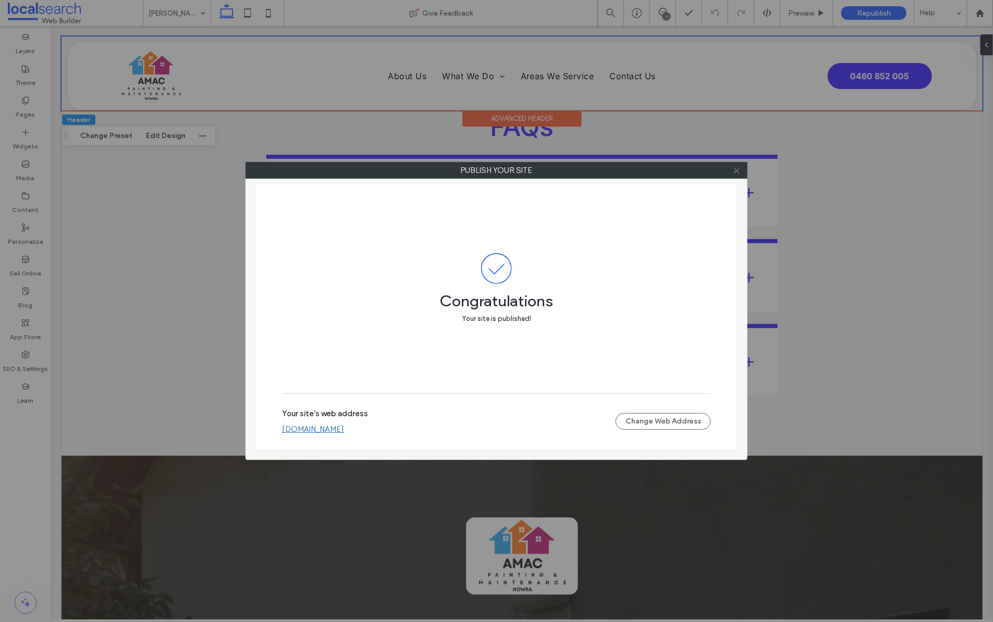
click at [736, 171] on icon at bounding box center [737, 171] width 8 height 8
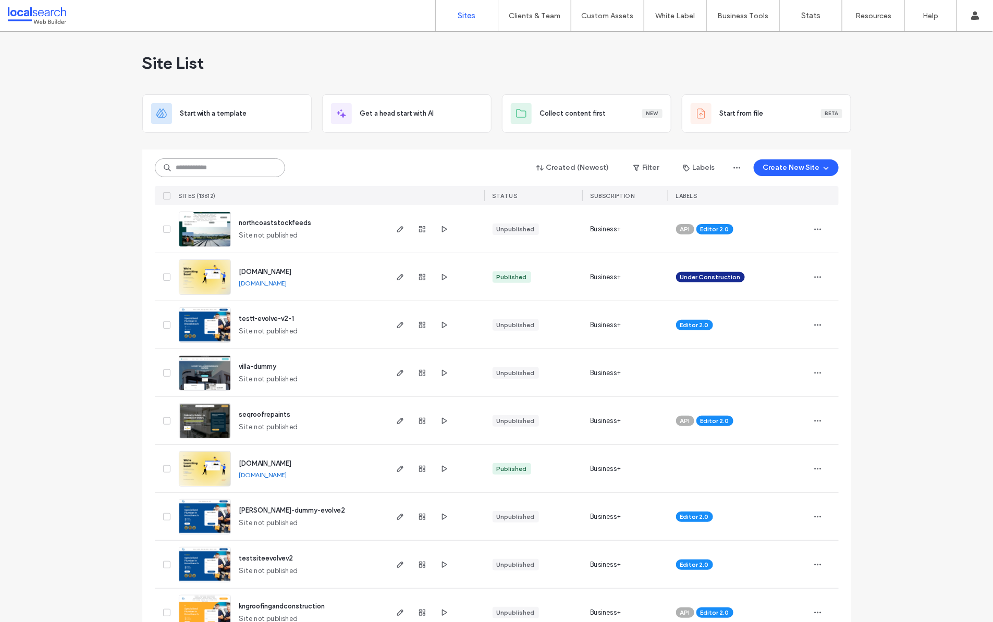
click at [197, 173] on input at bounding box center [220, 167] width 130 height 19
paste input "********"
type input "********"
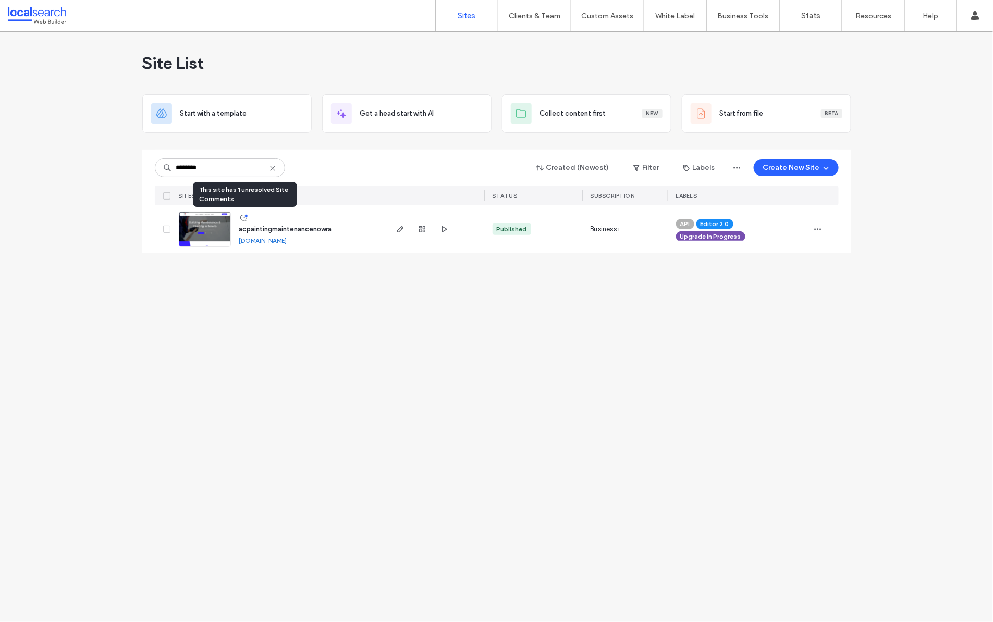
click at [243, 217] on icon at bounding box center [243, 218] width 8 height 8
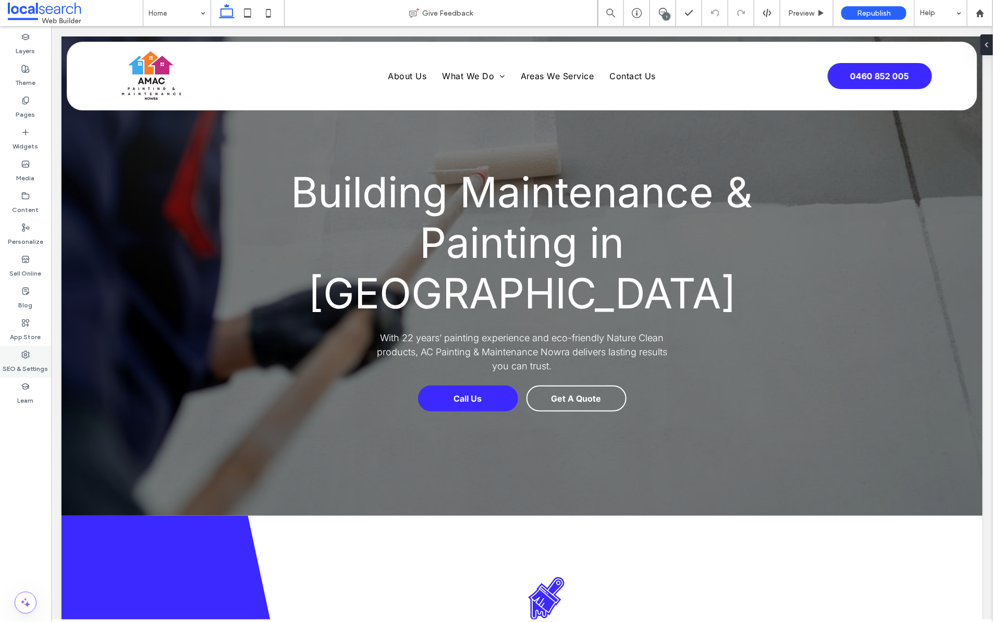
click at [21, 353] on div "SEO & Settings" at bounding box center [25, 362] width 51 height 32
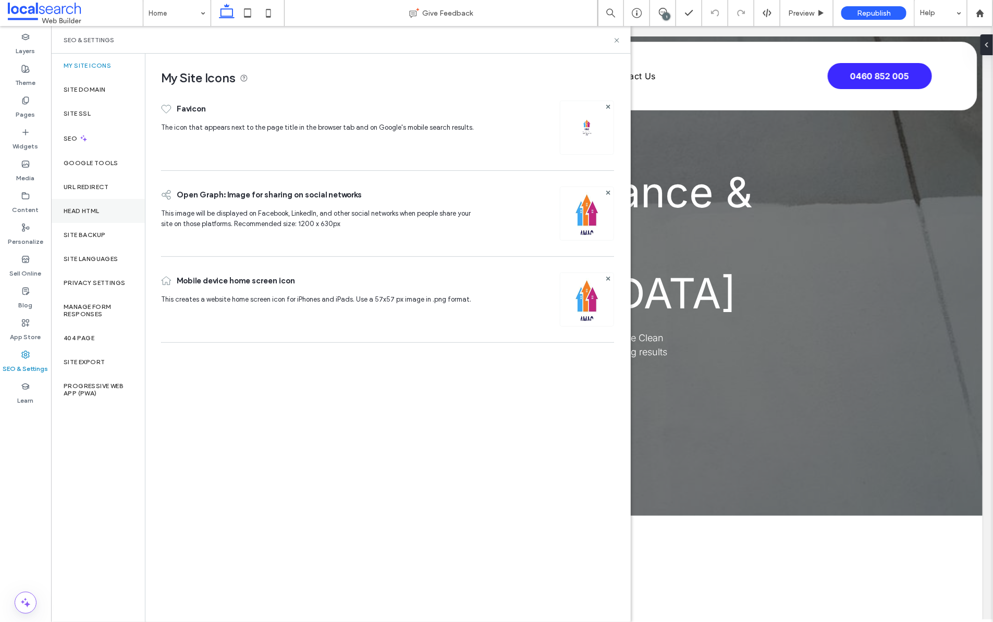
click at [81, 207] on label "Head HTML" at bounding box center [82, 210] width 36 height 7
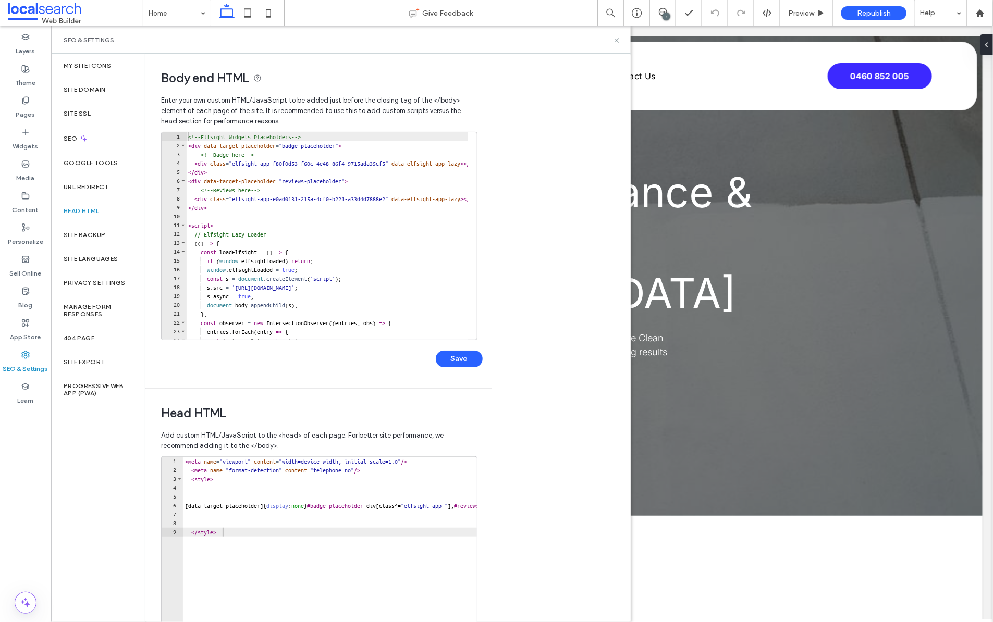
click at [185, 462] on div "< meta name = "viewport" content = "width=device-width, initial-scale=1.0" /> <…" at bounding box center [472, 565] width 578 height 216
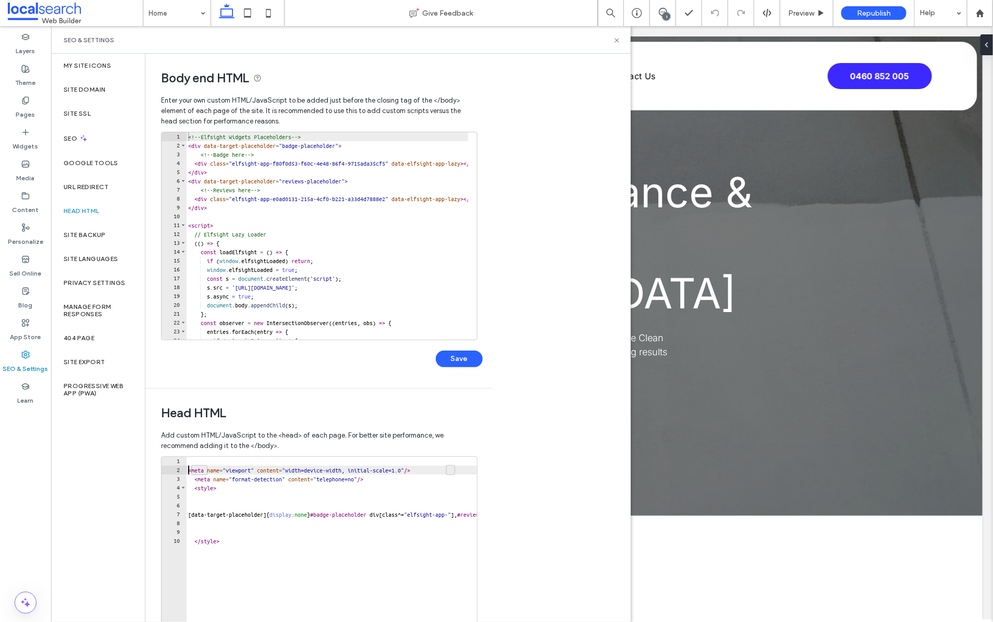
type textarea "**********"
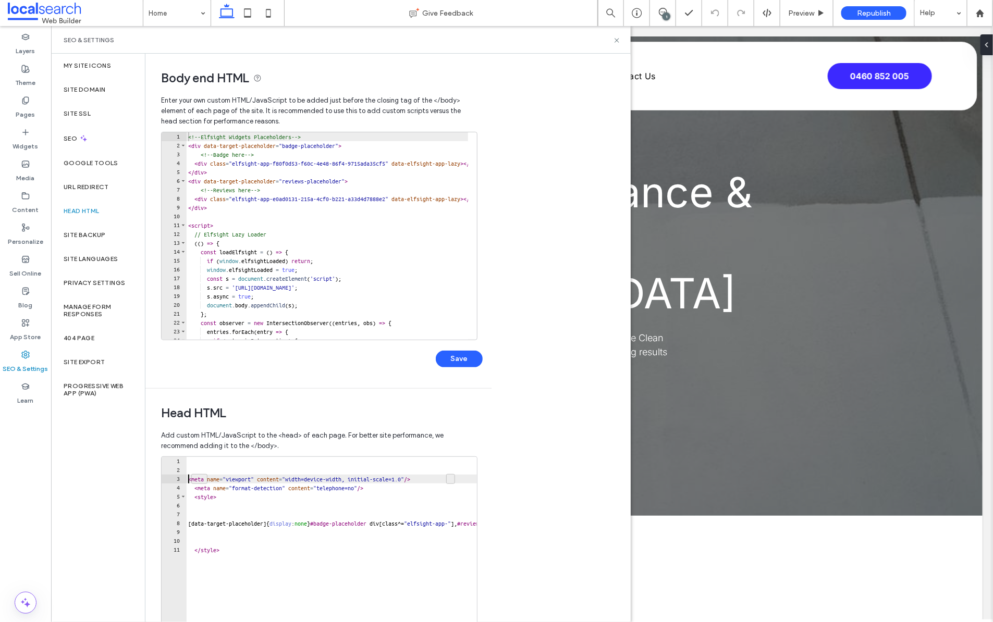
scroll to position [0, 0]
paste textarea "********"
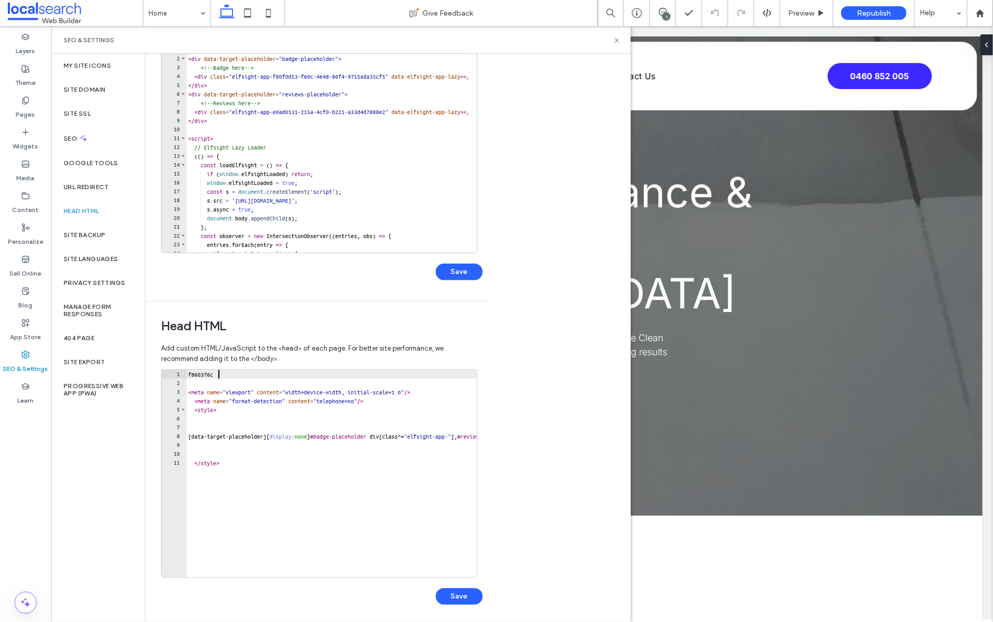
scroll to position [91, 0]
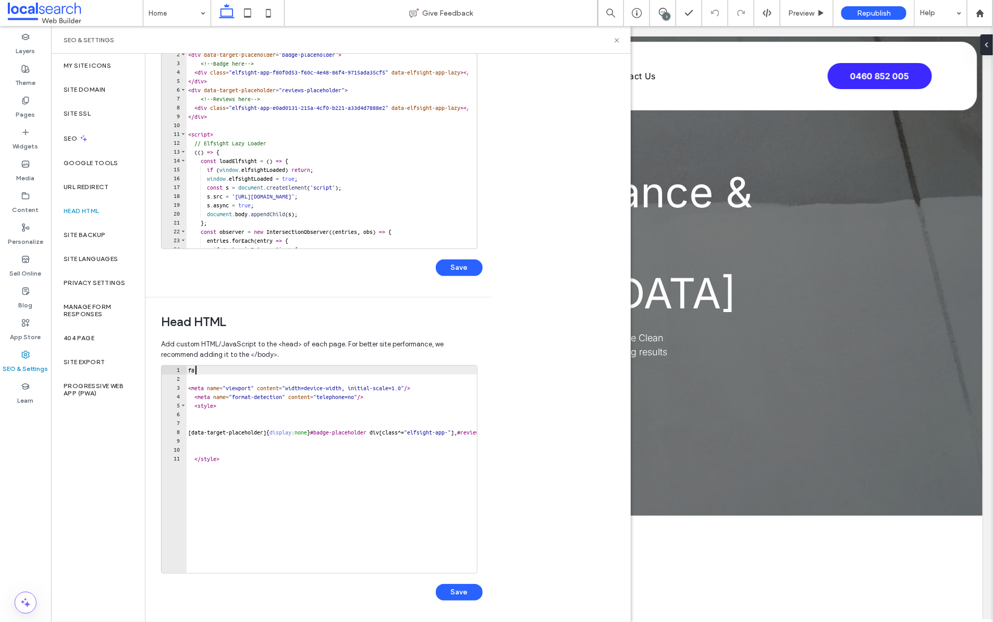
type textarea "*"
click at [194, 370] on div "< meta name = "viewport" content = "width=device-width, initial-scale=1.0" /> <…" at bounding box center [475, 474] width 578 height 216
paste textarea "**********"
type textarea "**********"
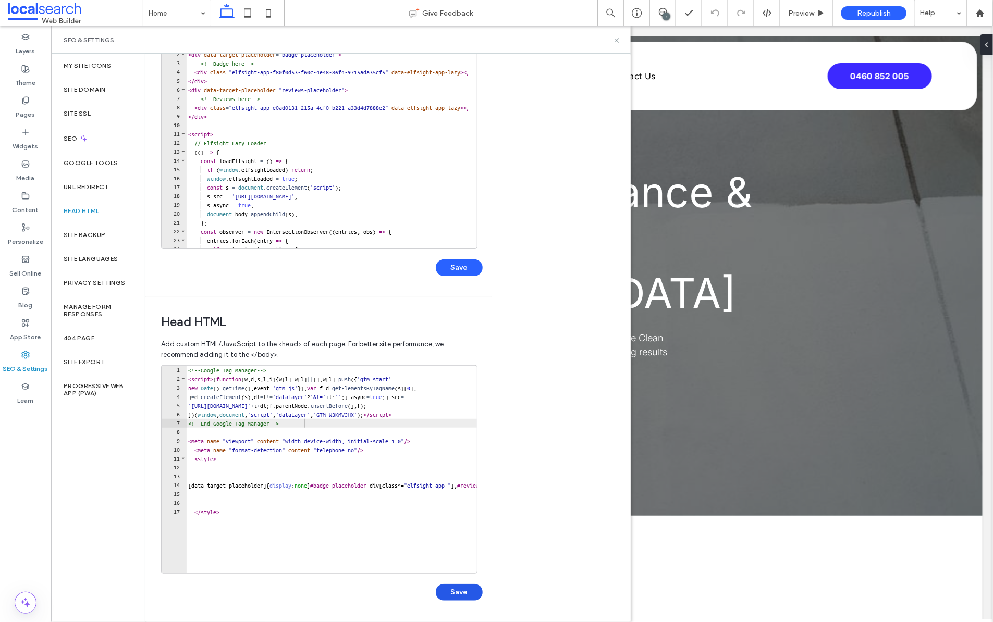
click at [468, 589] on button "Save" at bounding box center [459, 592] width 47 height 17
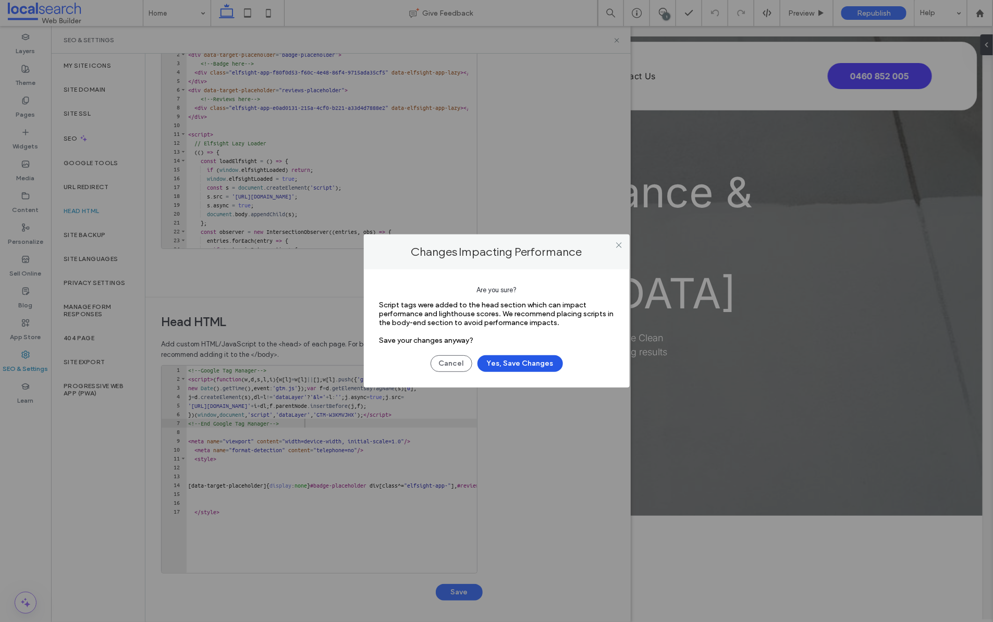
click at [513, 366] on button "Yes, Save Changes" at bounding box center [519, 363] width 85 height 17
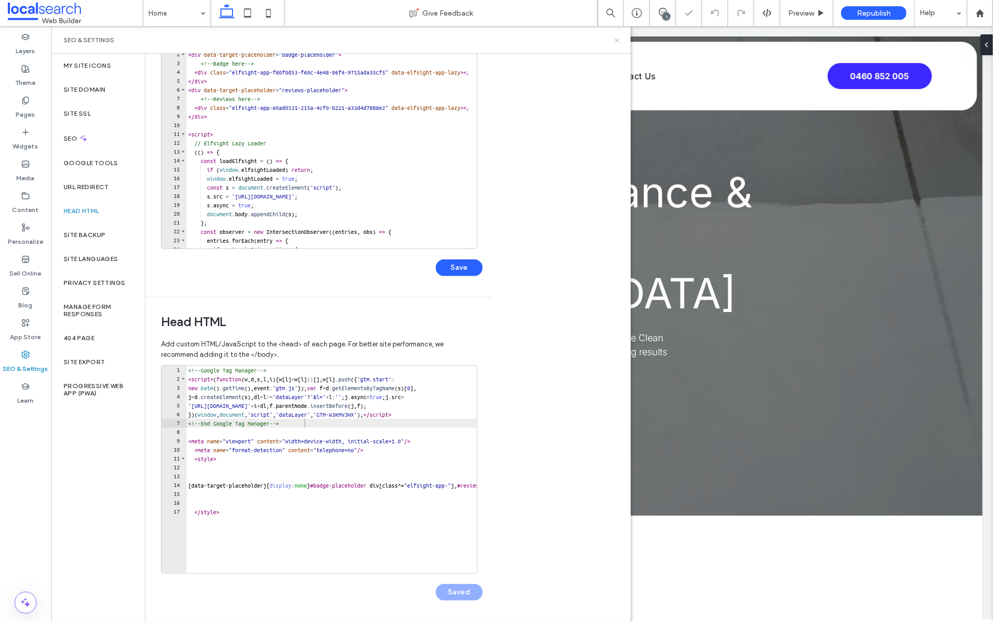
scroll to position [0, 0]
click at [618, 38] on icon at bounding box center [617, 40] width 8 height 8
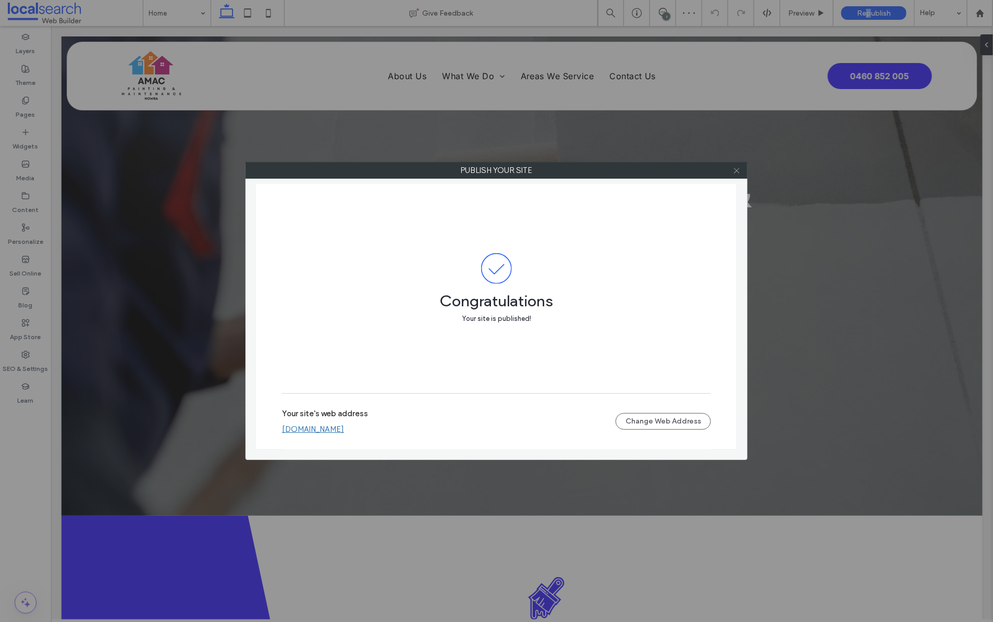
click at [736, 171] on use at bounding box center [736, 170] width 5 height 5
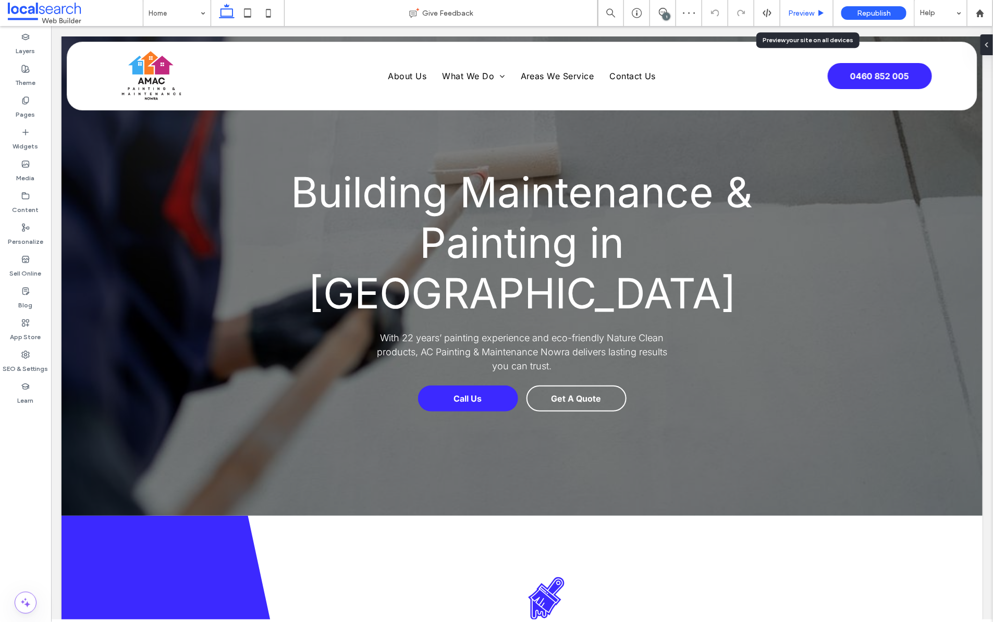
click at [790, 12] on span "Preview" at bounding box center [801, 13] width 26 height 9
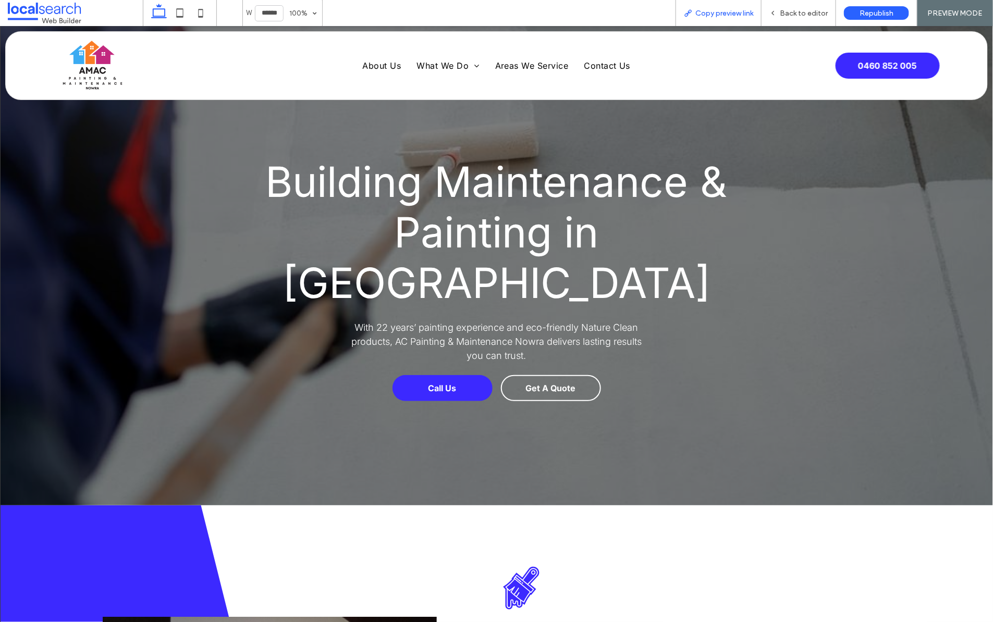
click at [716, 9] on span "Copy preview link" at bounding box center [724, 13] width 58 height 9
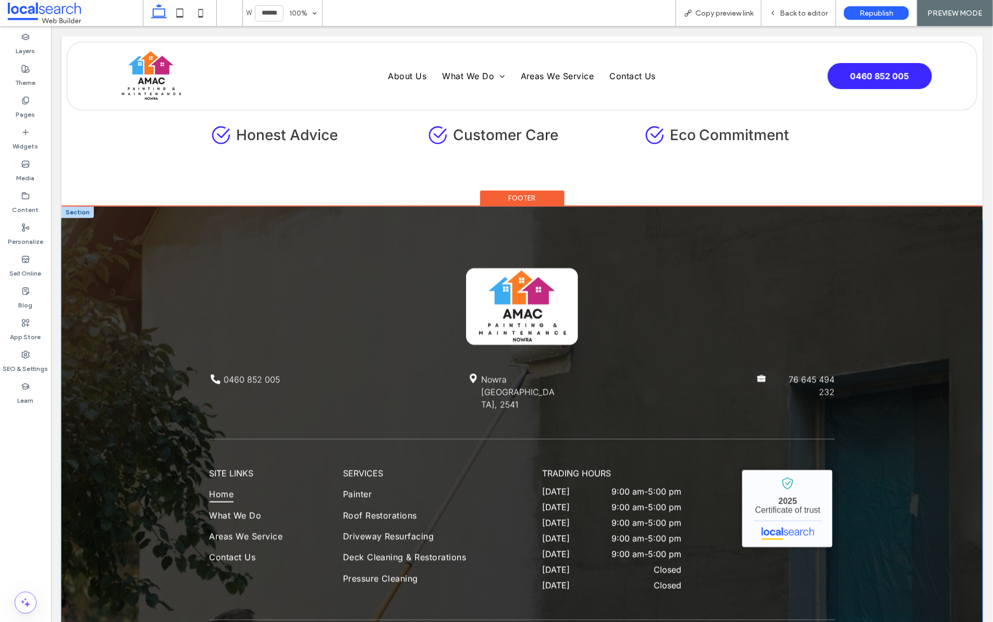
scroll to position [2716, 0]
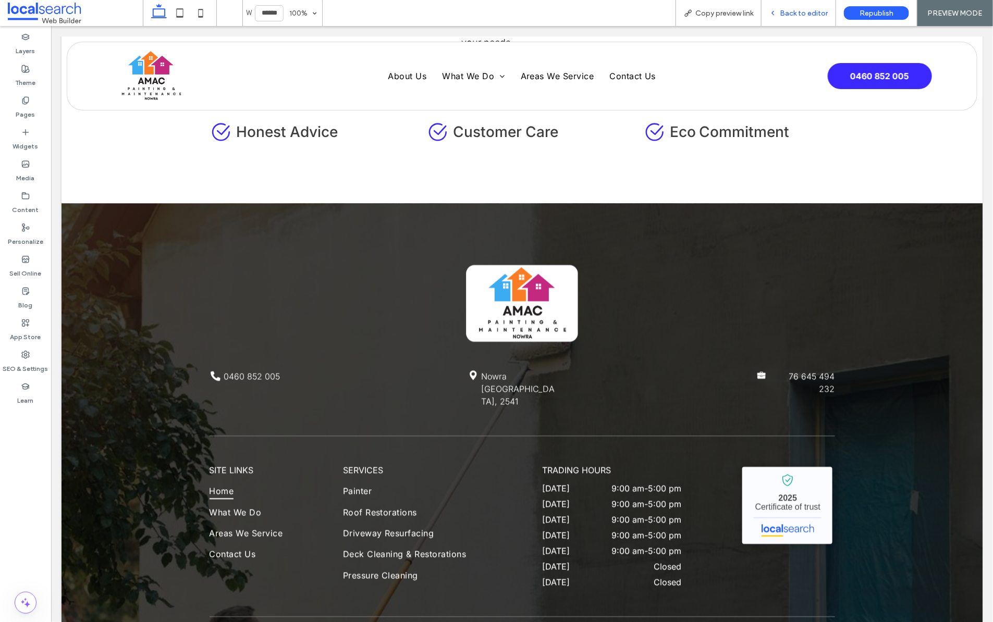
click at [773, 16] on span "Back to editor" at bounding box center [804, 13] width 48 height 9
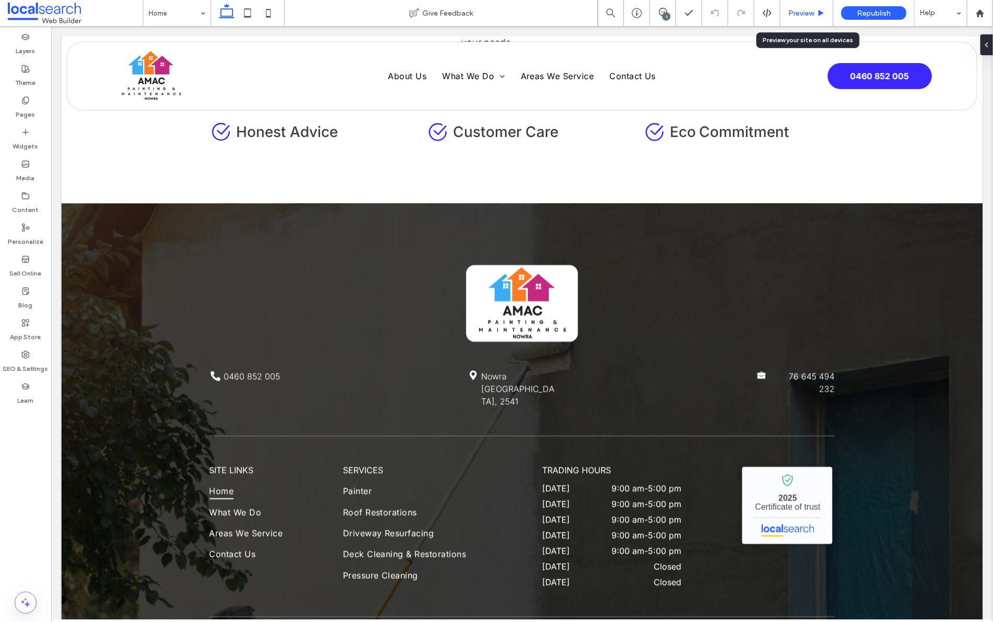
click at [773, 16] on span "Preview" at bounding box center [801, 13] width 26 height 9
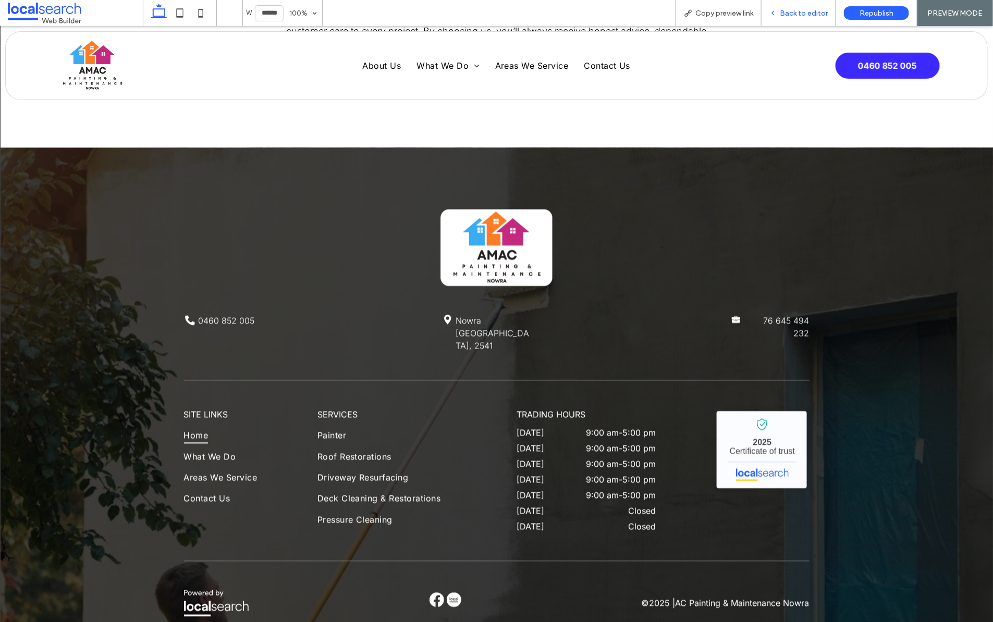
scroll to position [2688, 0]
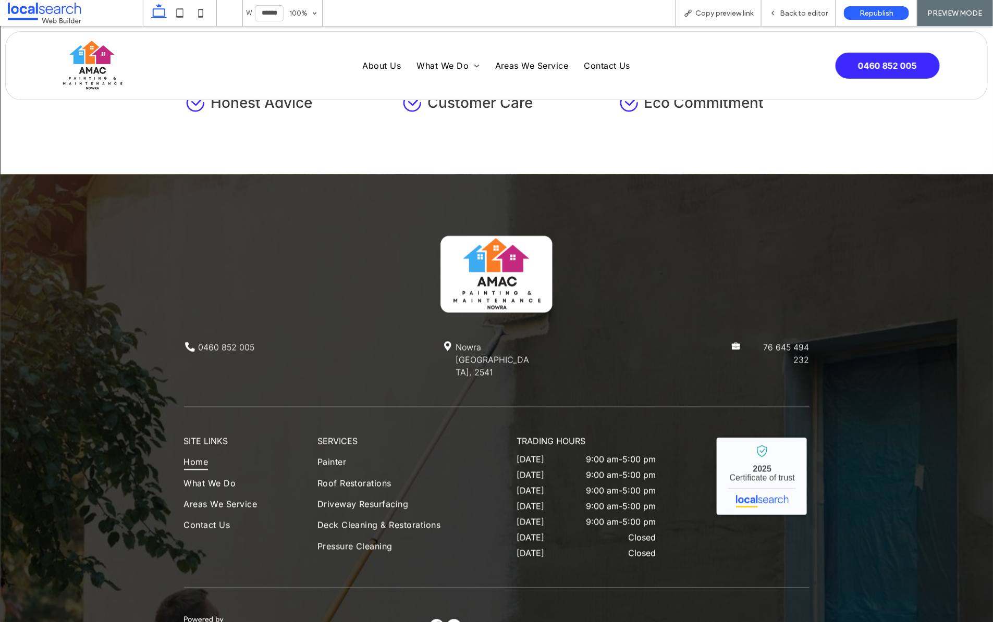
click at [429, 619] on img at bounding box center [436, 626] width 15 height 15
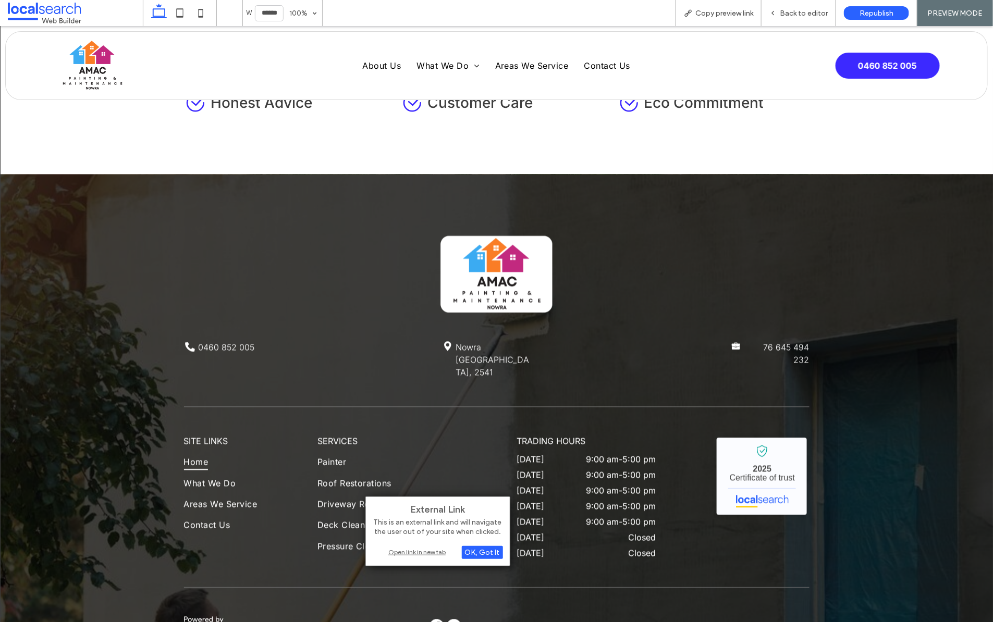
click at [406, 552] on div "Open link in new tab" at bounding box center [438, 552] width 130 height 11
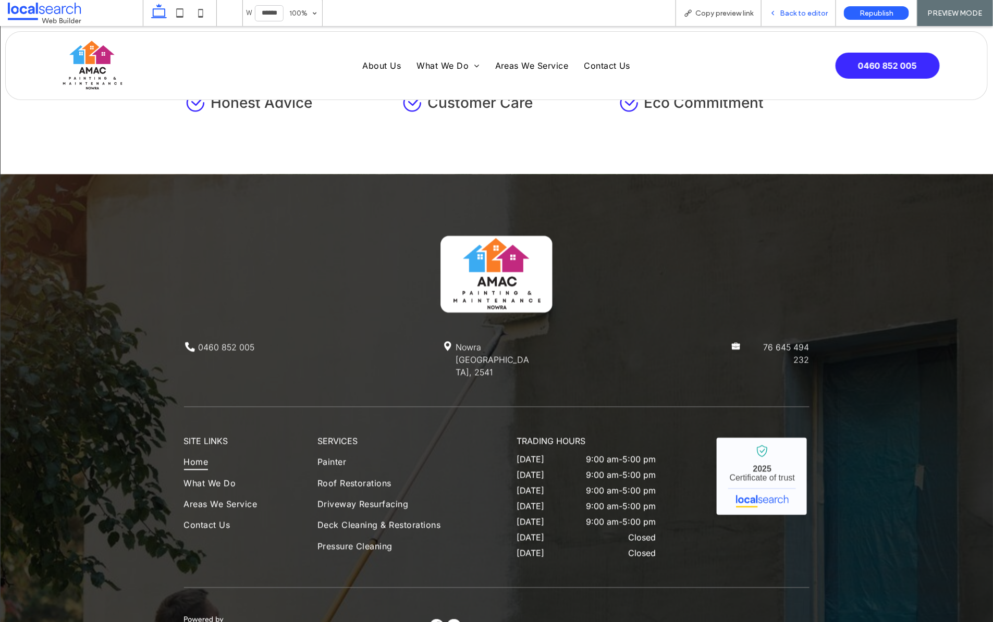
click at [773, 11] on span "Back to editor" at bounding box center [804, 13] width 48 height 9
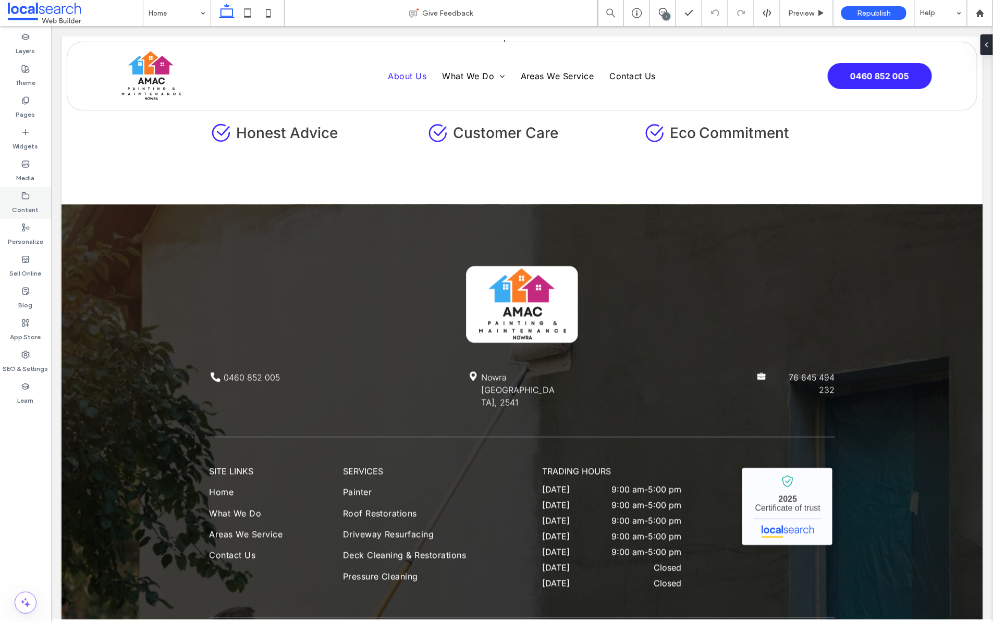
scroll to position [2718, 0]
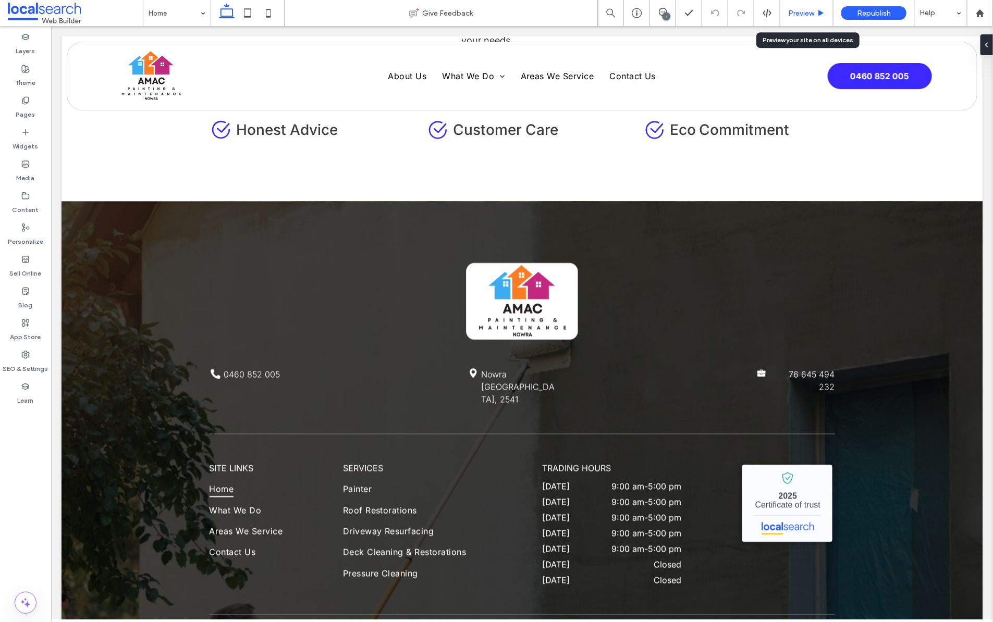
click at [773, 13] on span "Preview" at bounding box center [801, 13] width 26 height 9
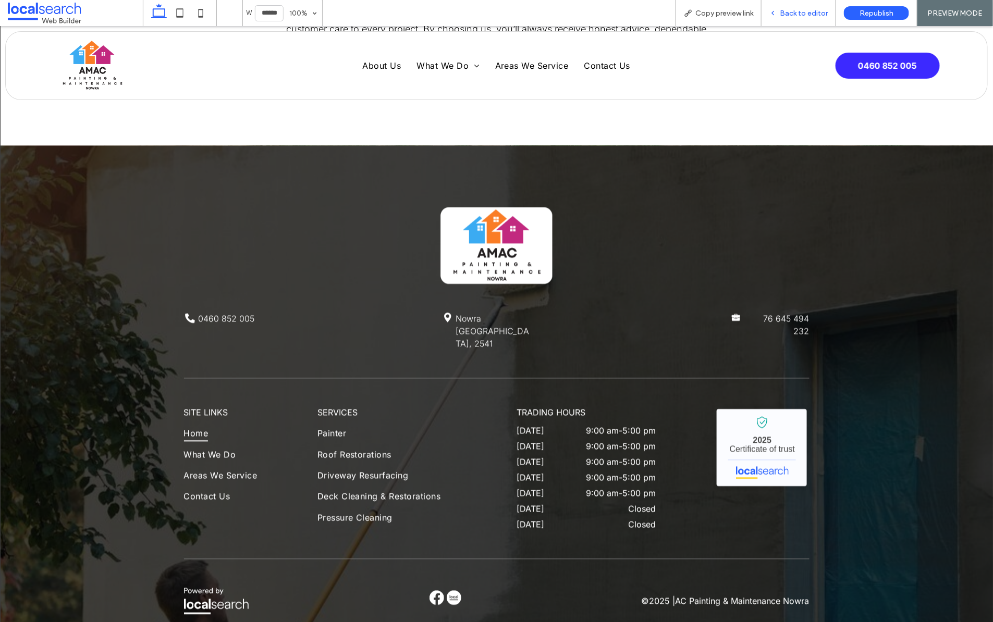
scroll to position [2688, 0]
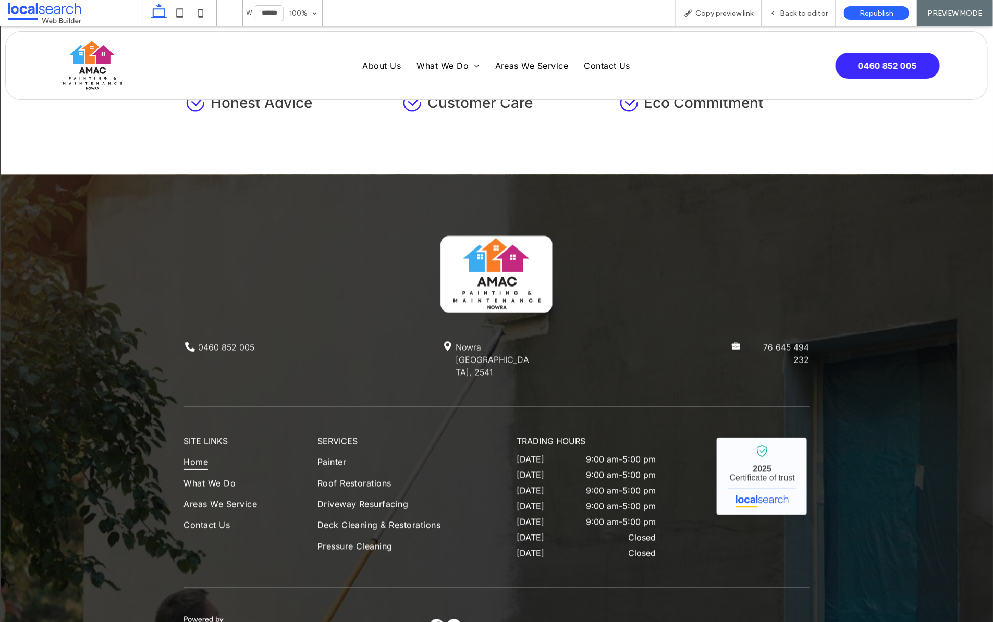
click at [429, 619] on img at bounding box center [436, 626] width 15 height 15
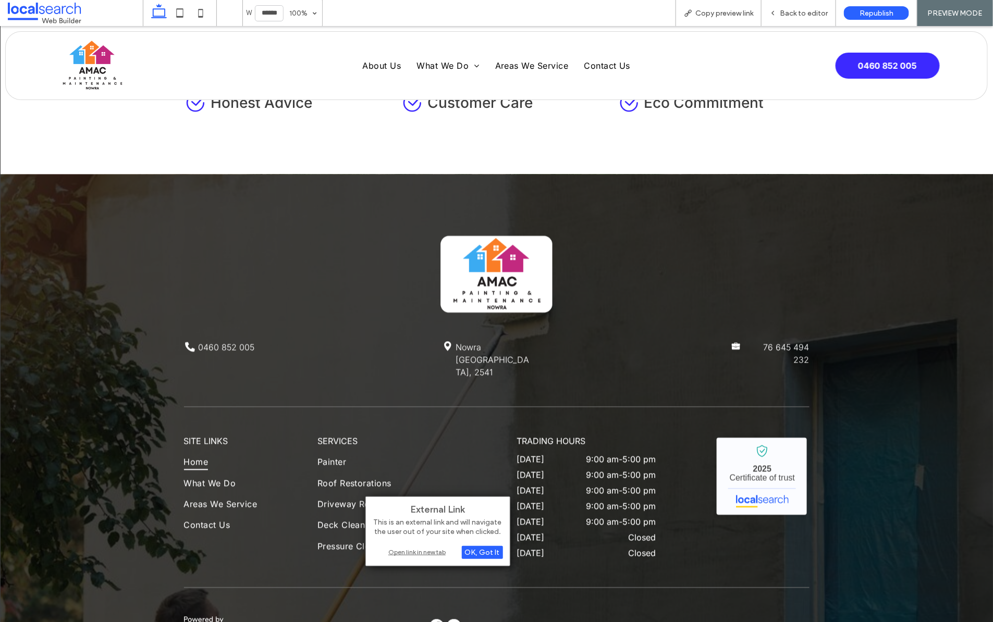
click at [436, 550] on div "Open link in new tab" at bounding box center [438, 552] width 130 height 11
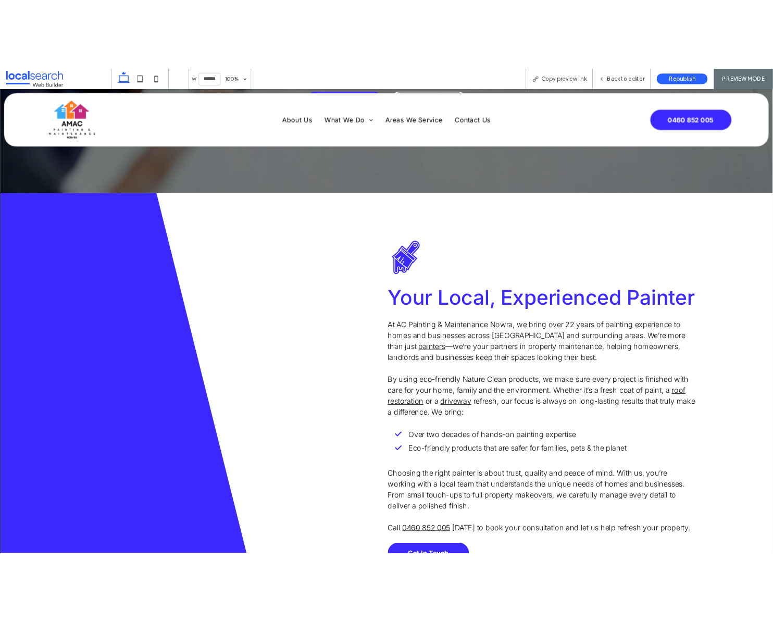
scroll to position [0, 0]
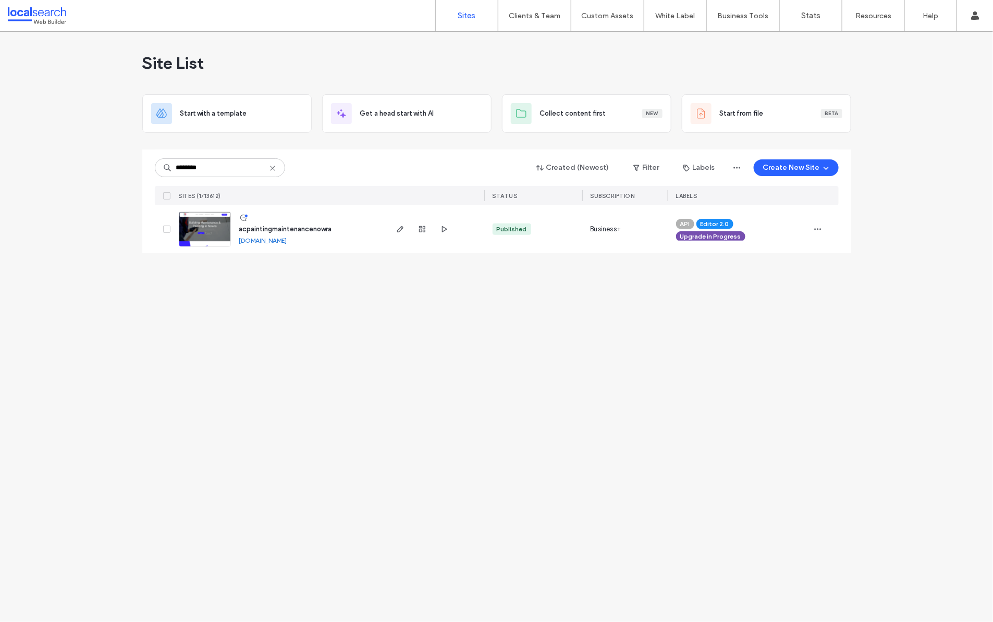
type input "********"
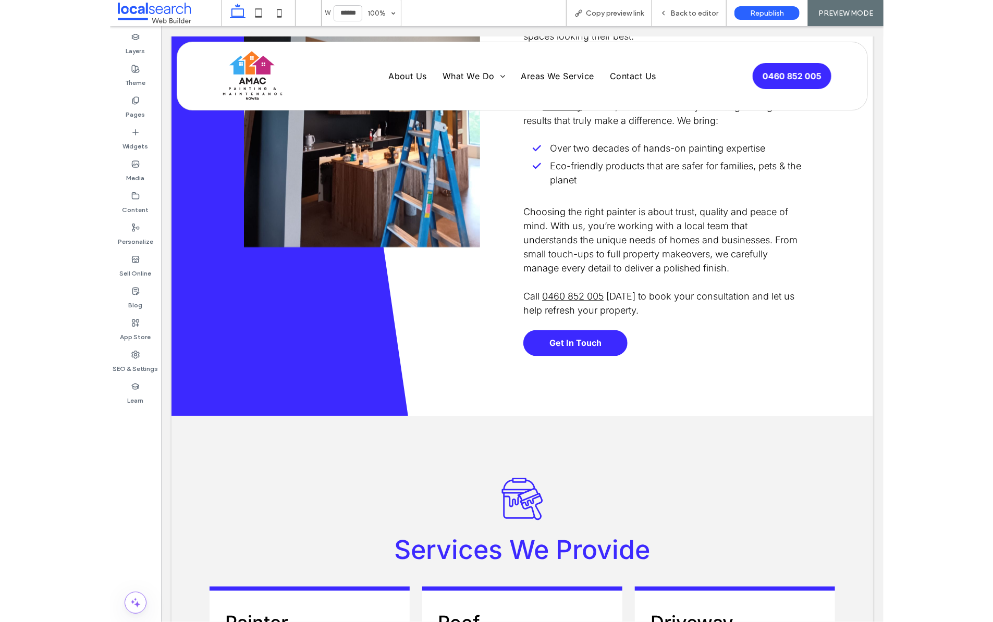
scroll to position [809, 0]
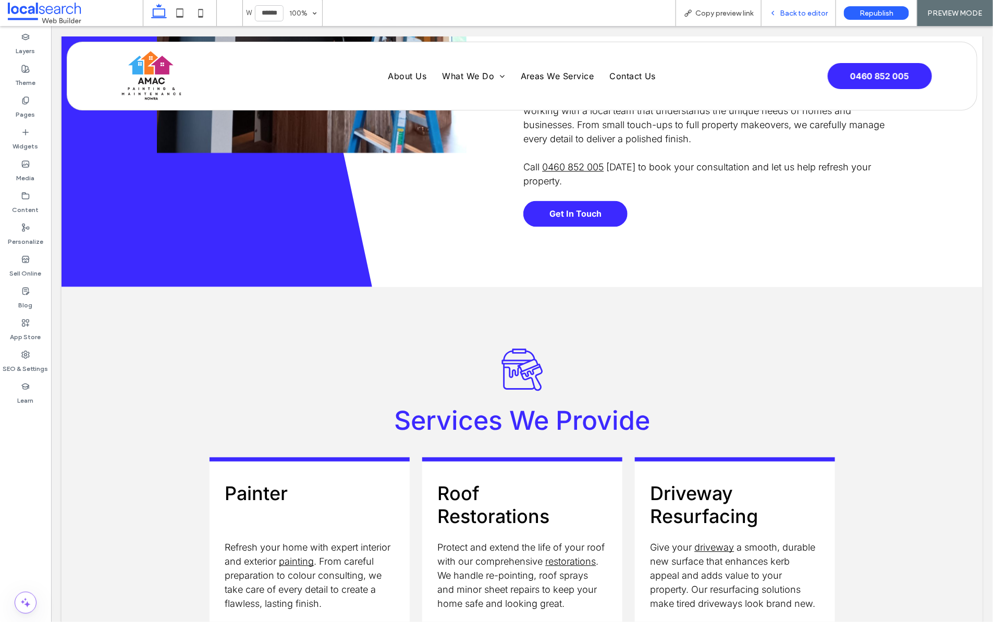
click at [773, 9] on span "Back to editor" at bounding box center [804, 13] width 48 height 9
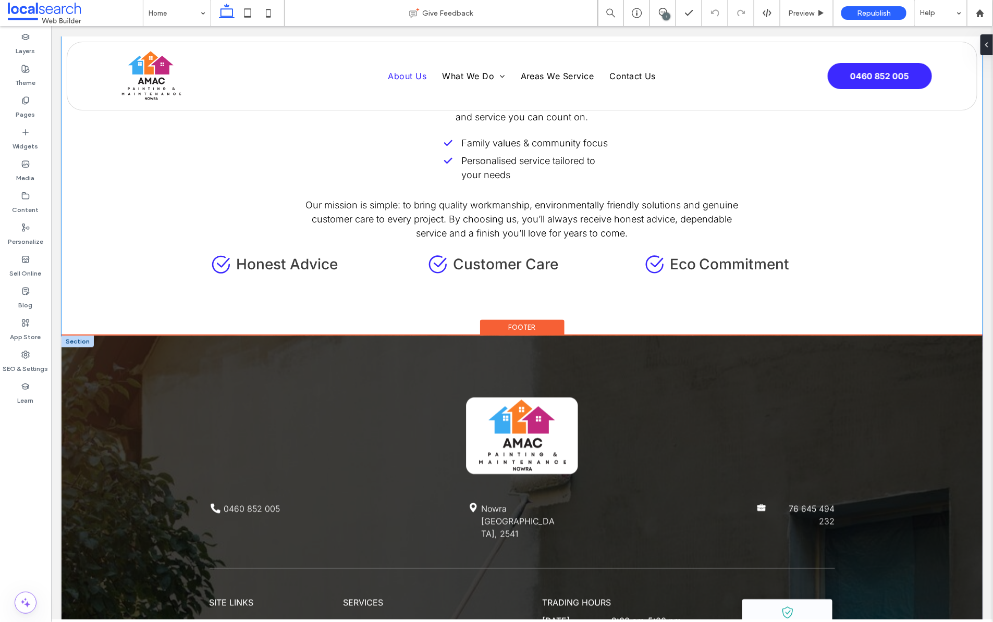
scroll to position [2718, 0]
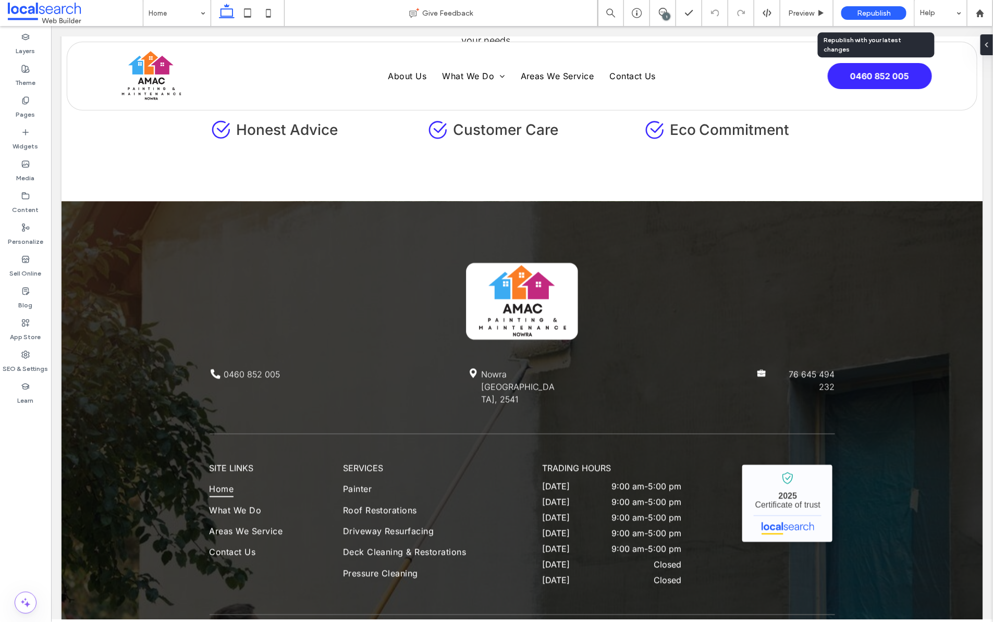
click at [773, 10] on span "Republish" at bounding box center [874, 13] width 34 height 9
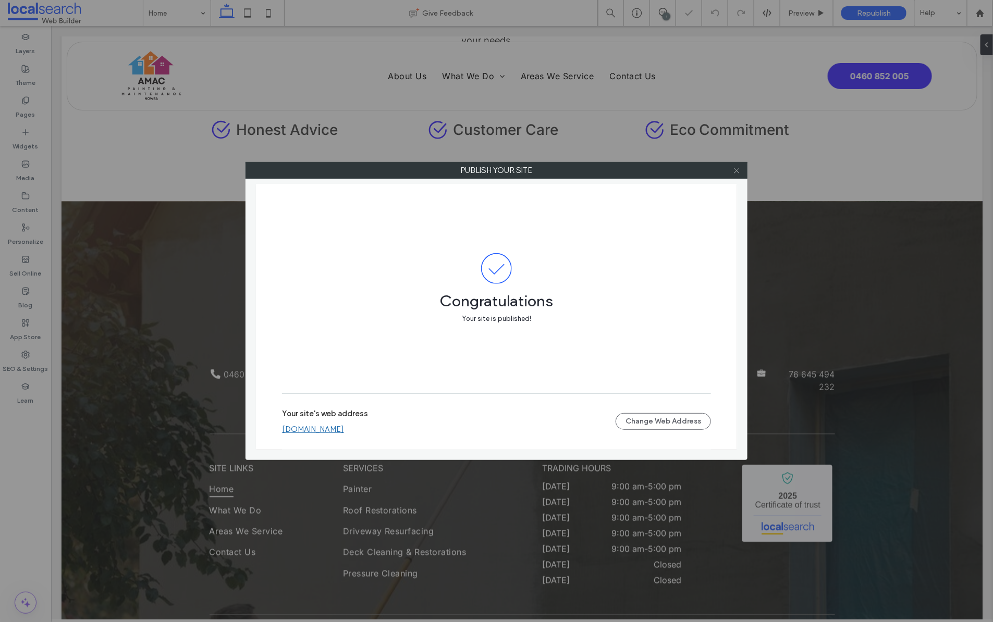
click at [738, 171] on icon at bounding box center [737, 171] width 8 height 8
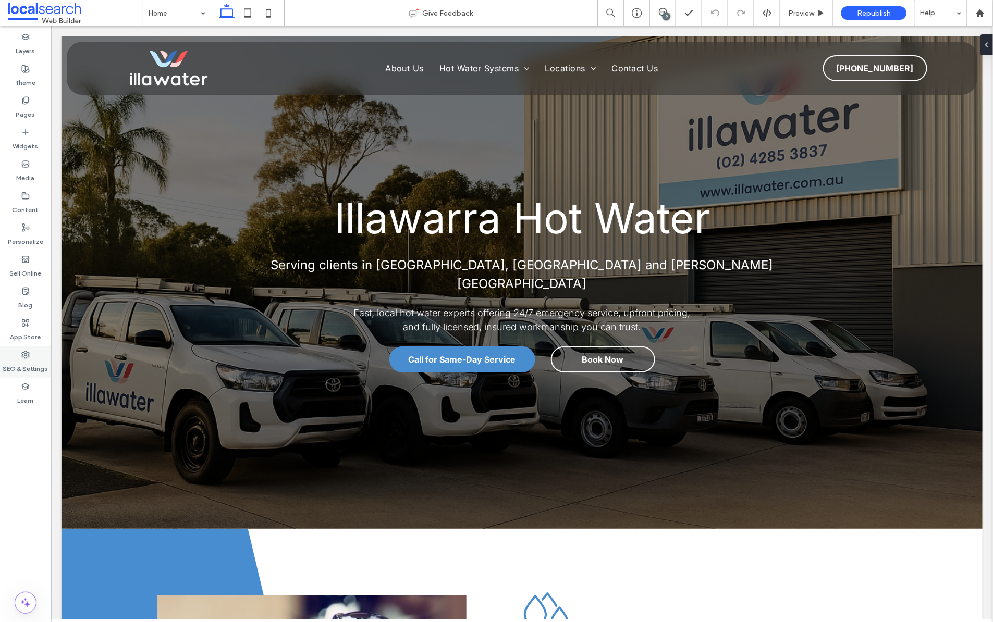
click at [32, 355] on div "SEO & Settings" at bounding box center [25, 362] width 51 height 32
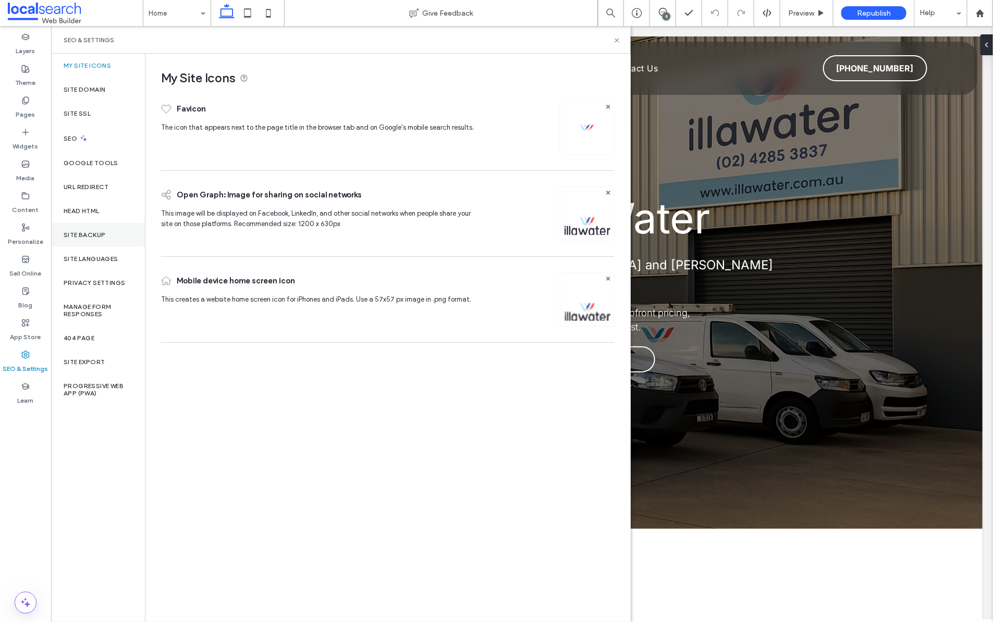
click at [88, 234] on label "Site Backup" at bounding box center [85, 234] width 42 height 7
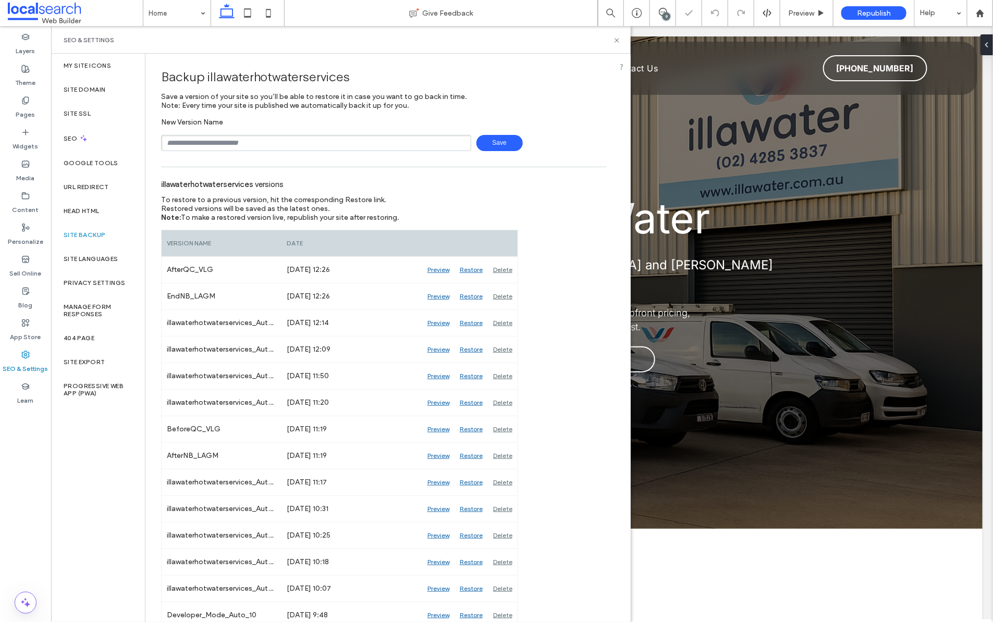
click at [246, 140] on input "text" at bounding box center [316, 143] width 310 height 16
type input "**********"
click at [496, 140] on span "Save" at bounding box center [499, 143] width 46 height 16
click at [81, 132] on div "SEO" at bounding box center [98, 139] width 94 height 26
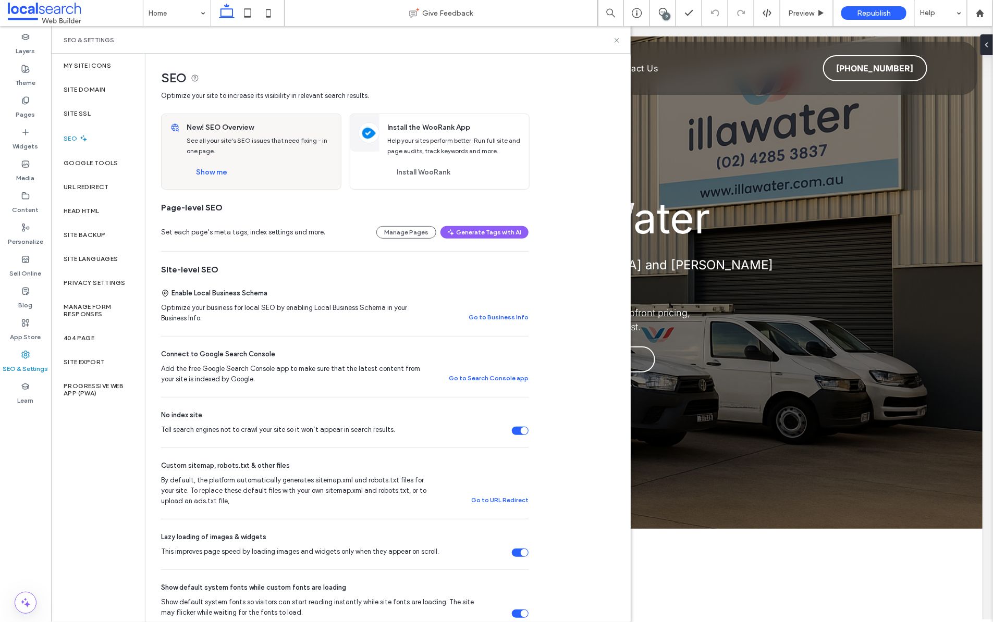
scroll to position [2, 0]
click at [618, 40] on icon at bounding box center [617, 40] width 8 height 8
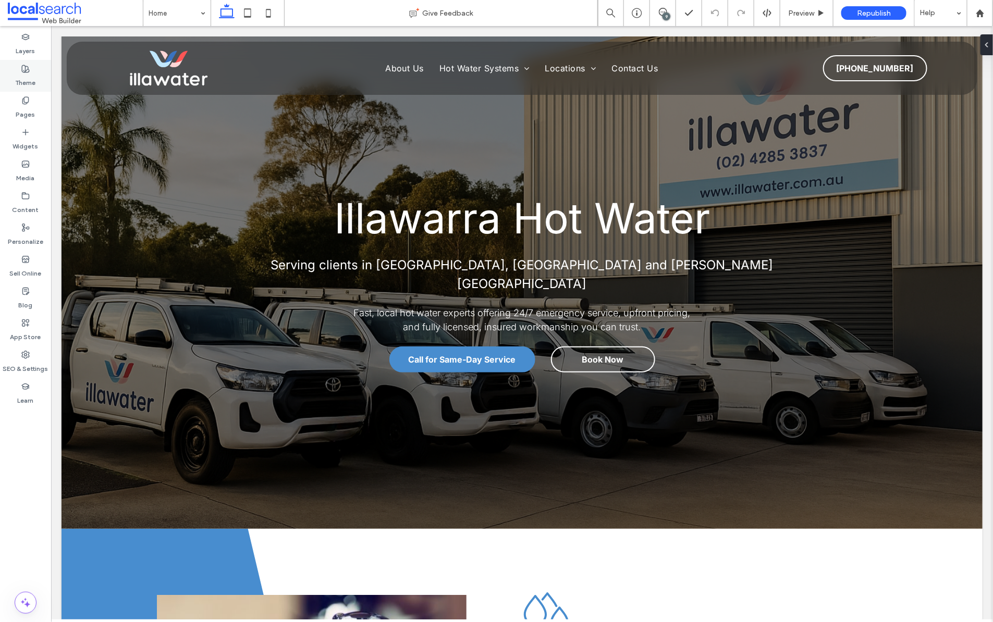
click at [24, 66] on icon at bounding box center [25, 69] width 8 height 8
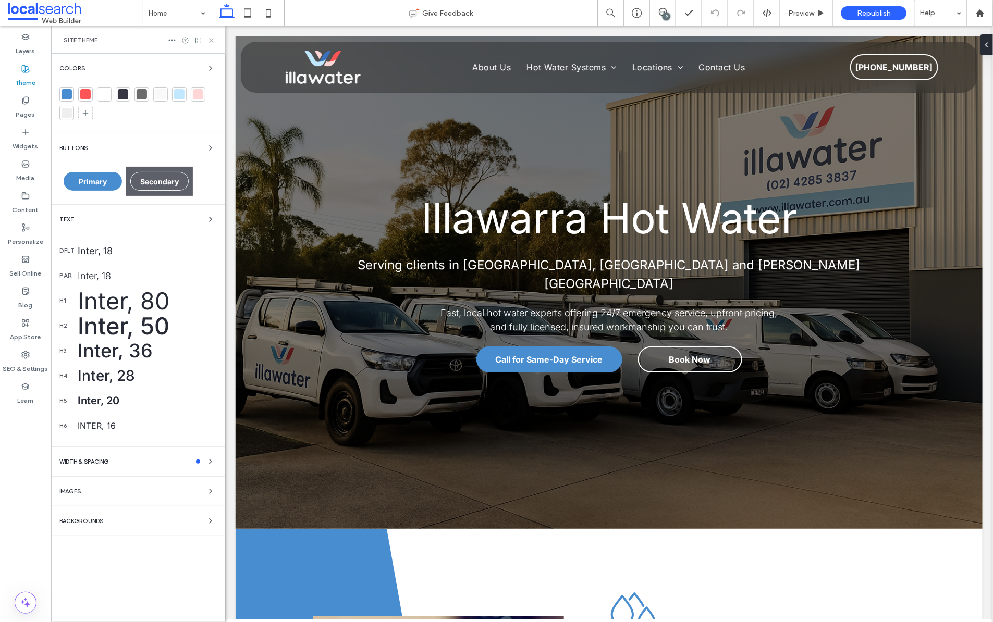
click at [208, 39] on icon at bounding box center [211, 40] width 8 height 8
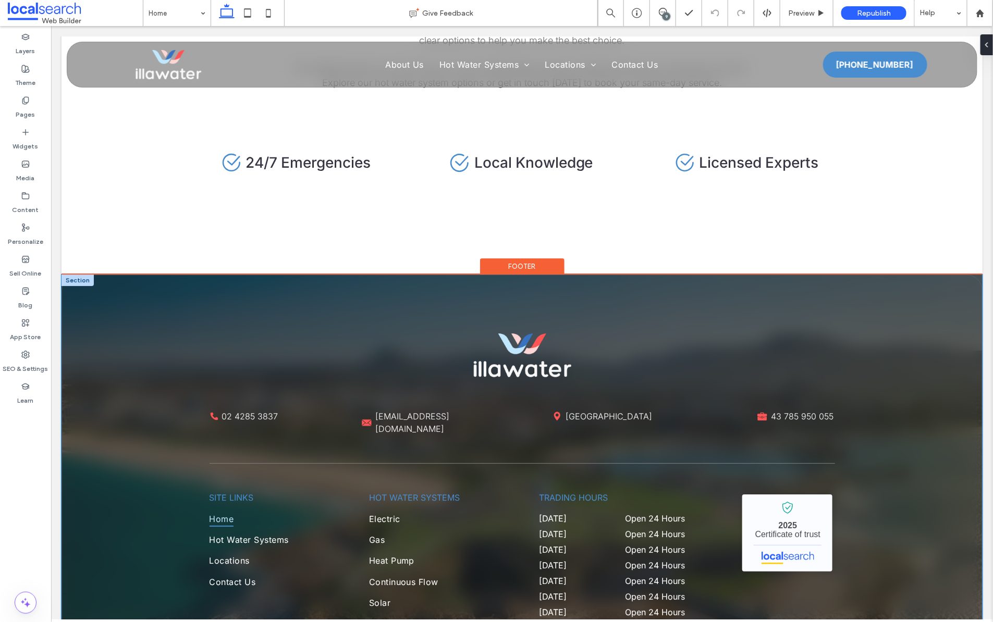
scroll to position [3329, 0]
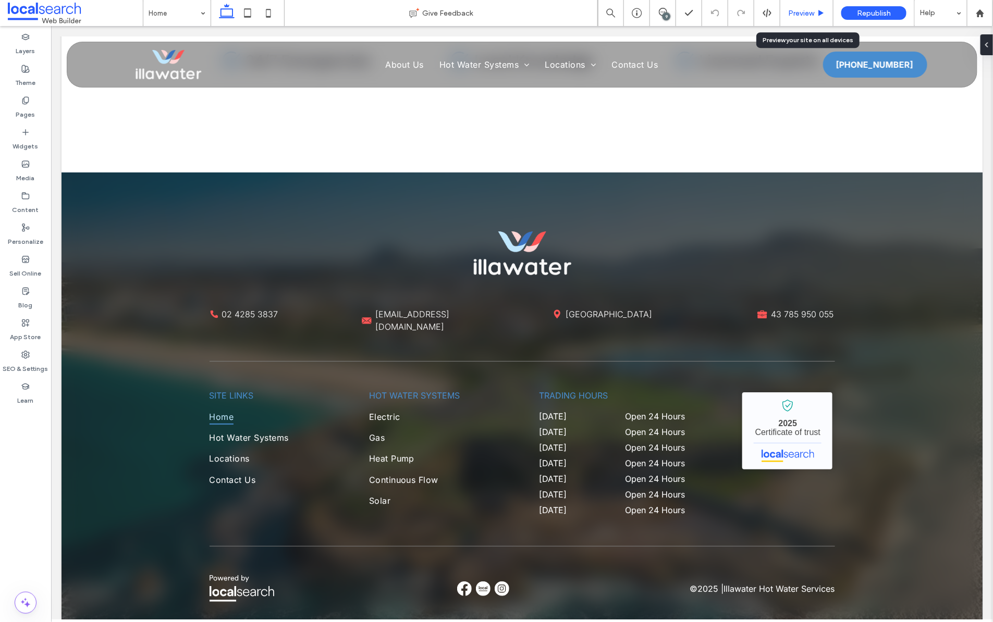
click at [794, 14] on span "Preview" at bounding box center [801, 13] width 26 height 9
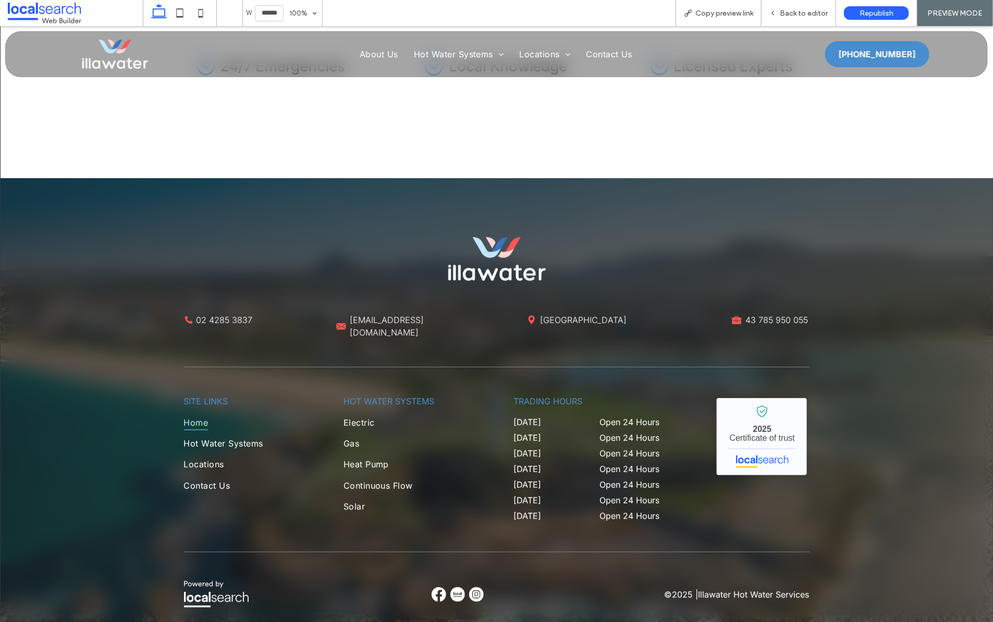
scroll to position [3308, 0]
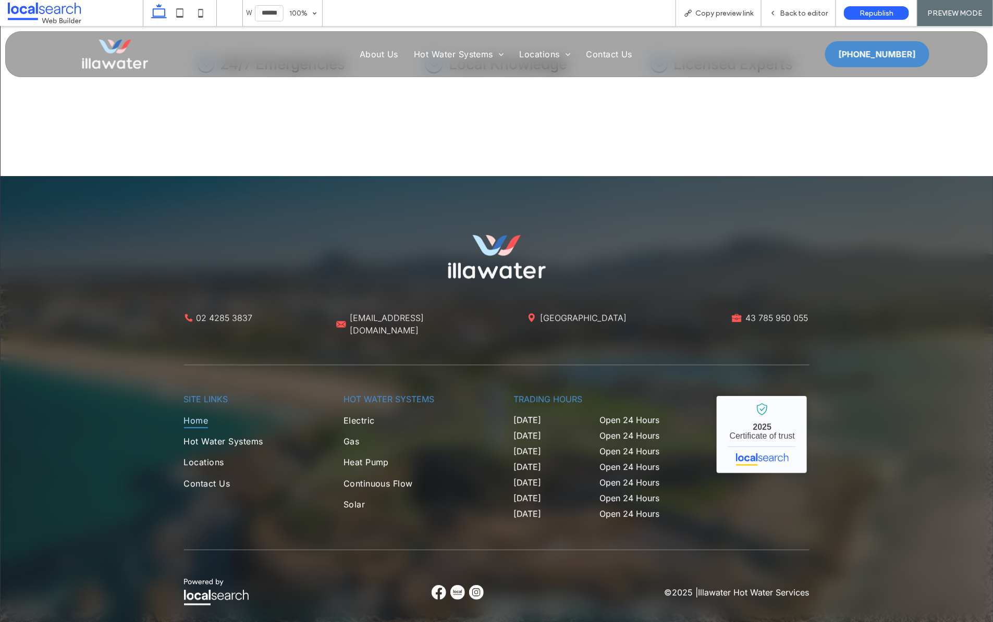
click at [432, 585] on img at bounding box center [439, 592] width 15 height 15
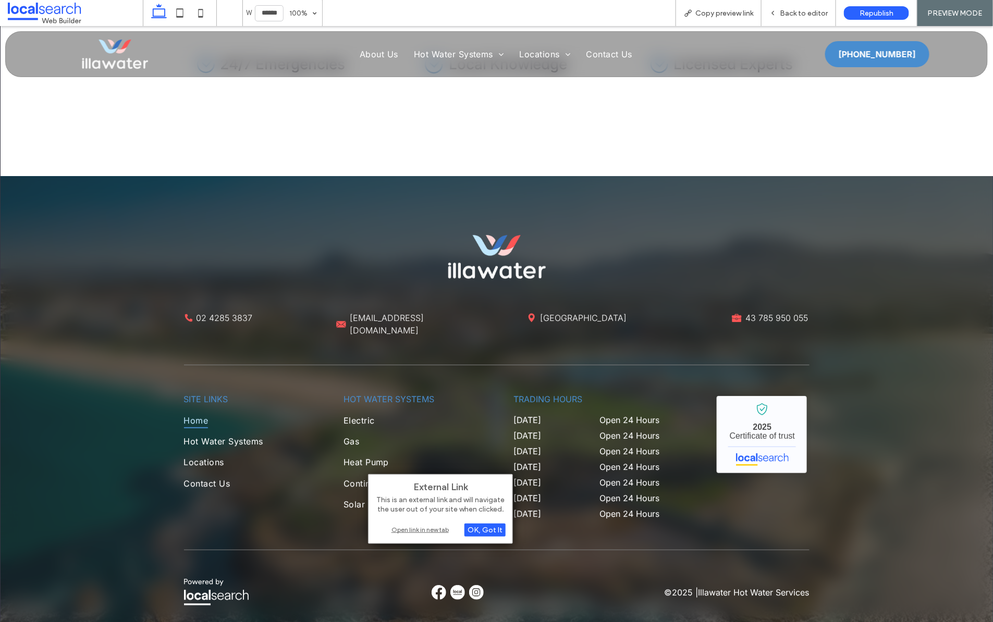
click at [416, 527] on div "Open link in new tab" at bounding box center [440, 529] width 130 height 11
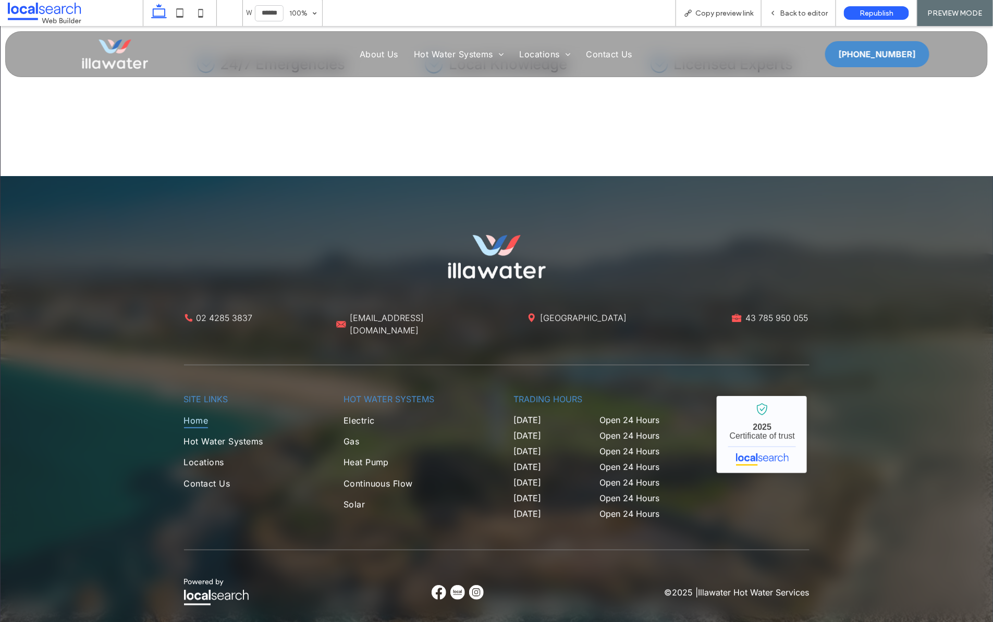
click at [470, 585] on img at bounding box center [476, 592] width 15 height 15
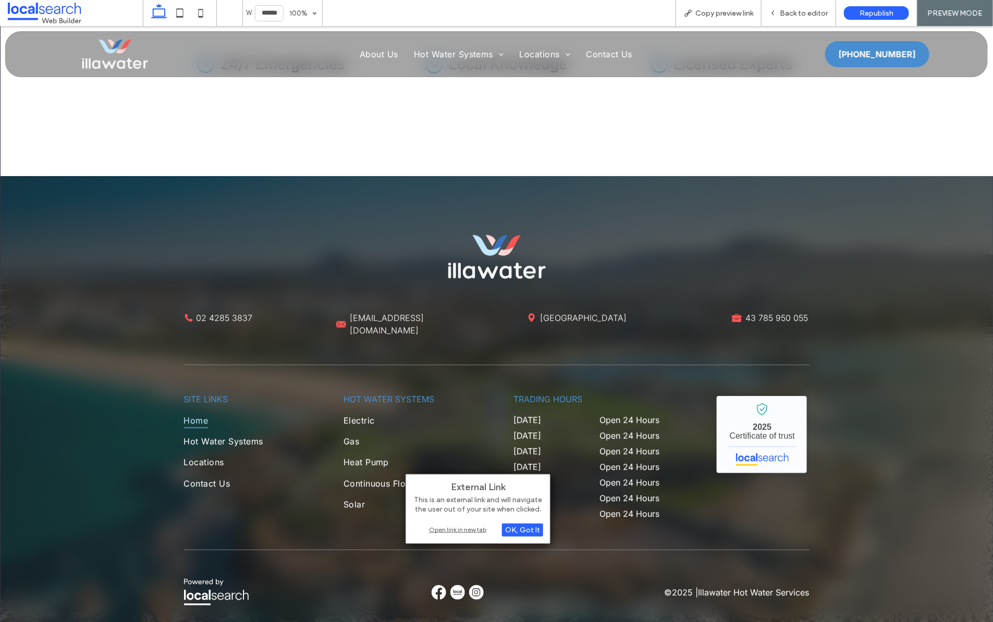
click at [467, 530] on div "Open link in new tab" at bounding box center [478, 529] width 130 height 11
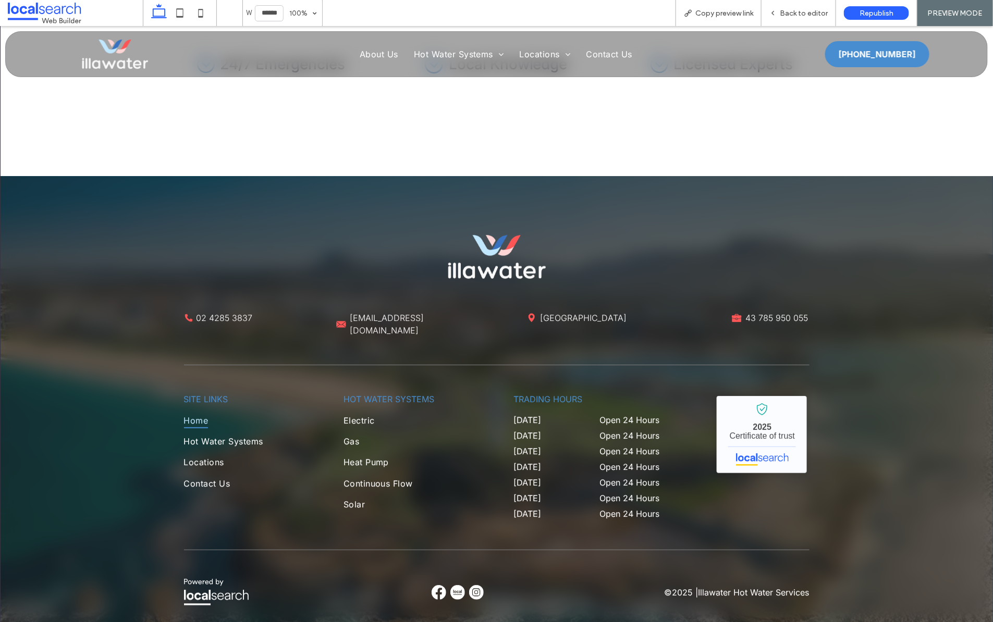
click at [452, 585] on img at bounding box center [457, 592] width 15 height 15
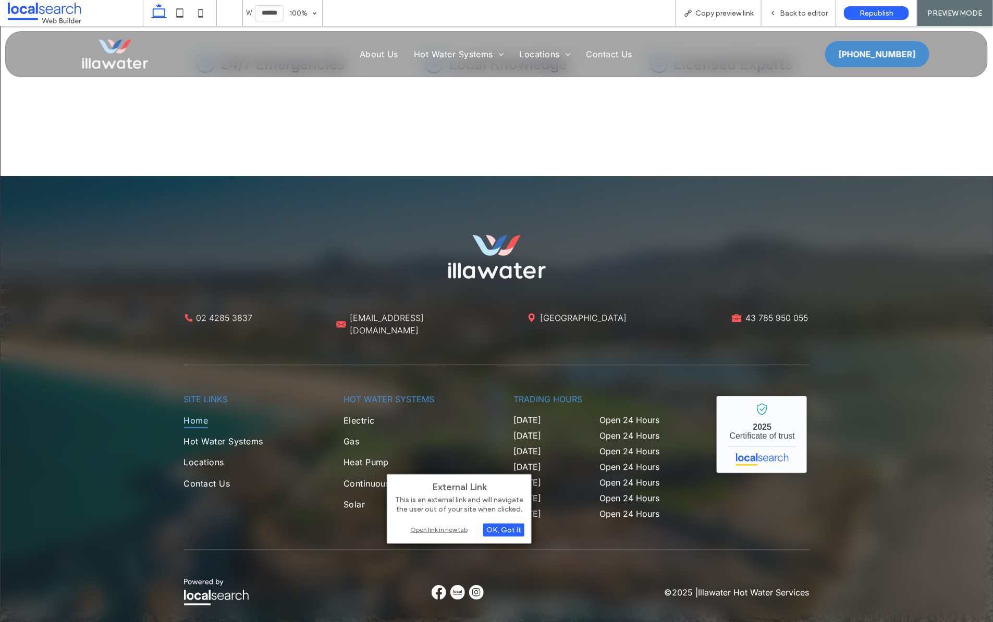
click at [417, 529] on div "Open link in new tab" at bounding box center [459, 529] width 130 height 11
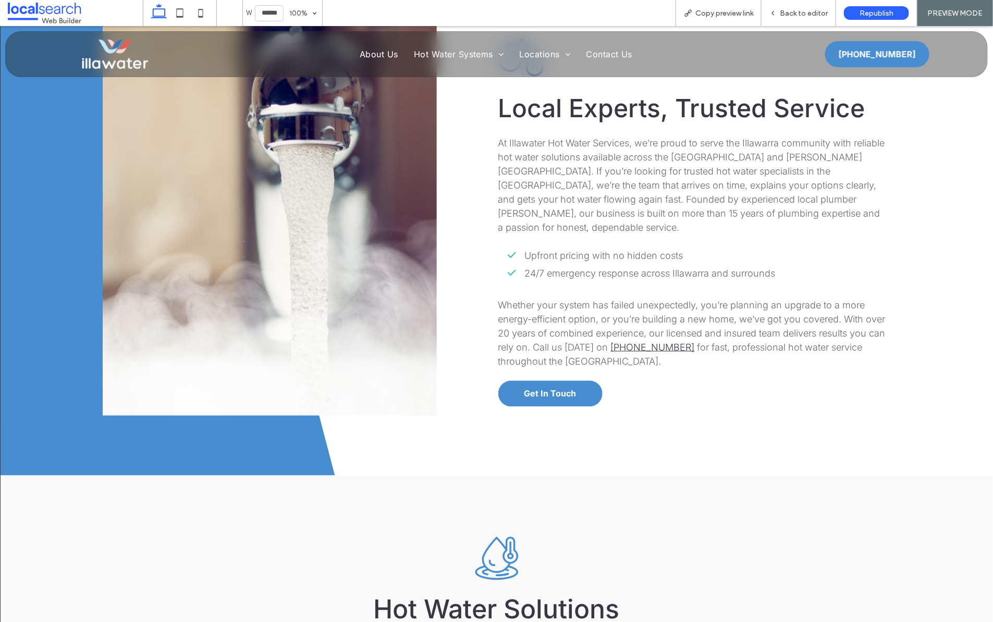
scroll to position [151, 0]
